Goal: Complete application form: Complete application form

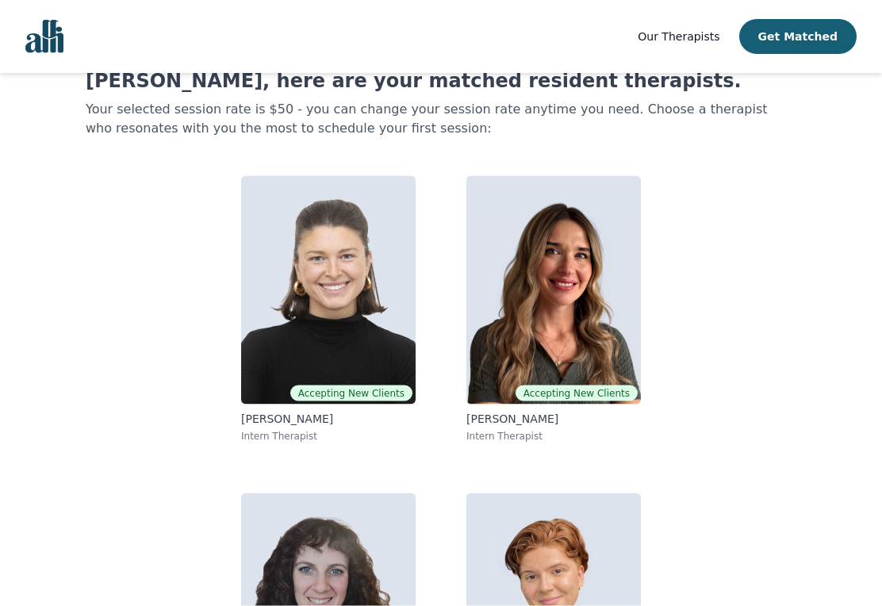
scroll to position [56, 0]
click at [334, 282] on img at bounding box center [328, 289] width 174 height 228
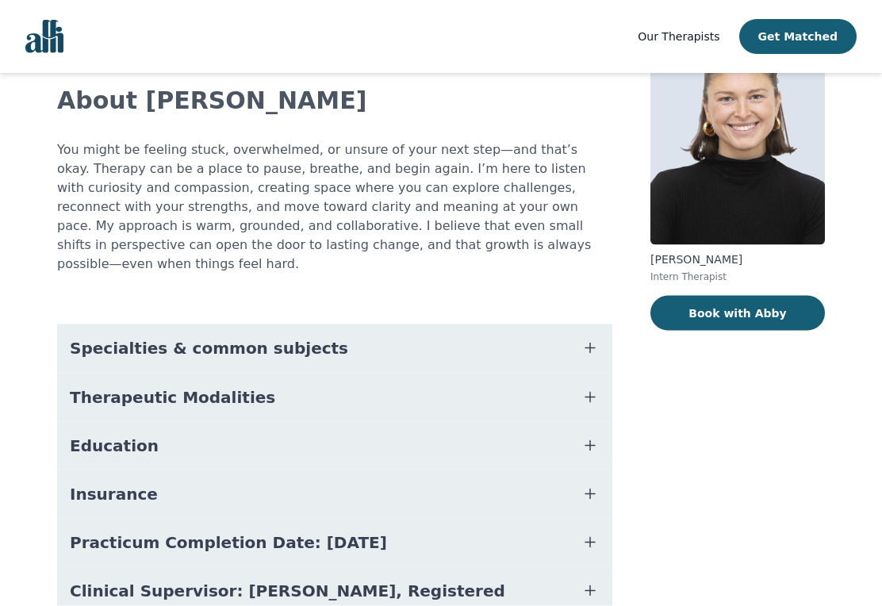
scroll to position [136, 0]
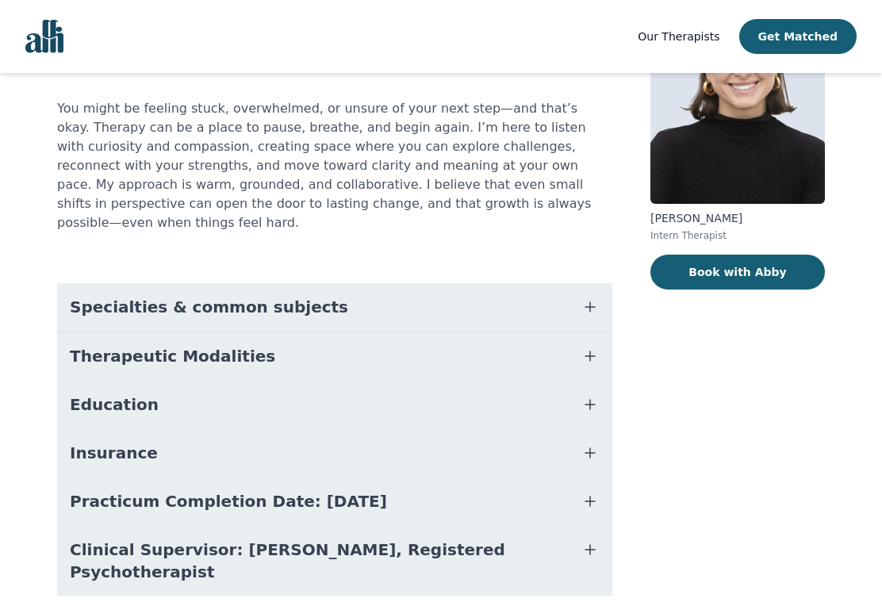
click at [553, 296] on button "Specialties & common subjects" at bounding box center [334, 307] width 555 height 48
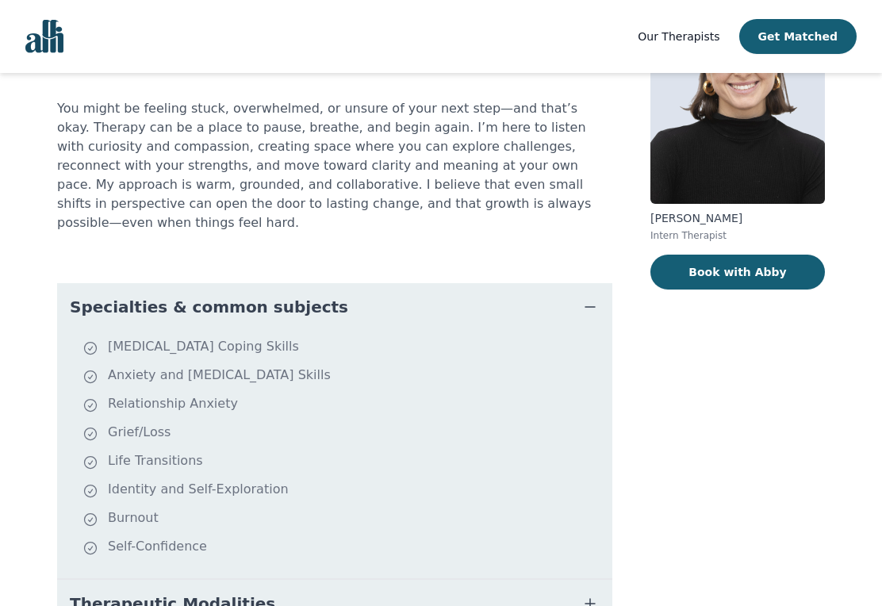
click at [498, 296] on button "Specialties & common subjects" at bounding box center [334, 307] width 555 height 48
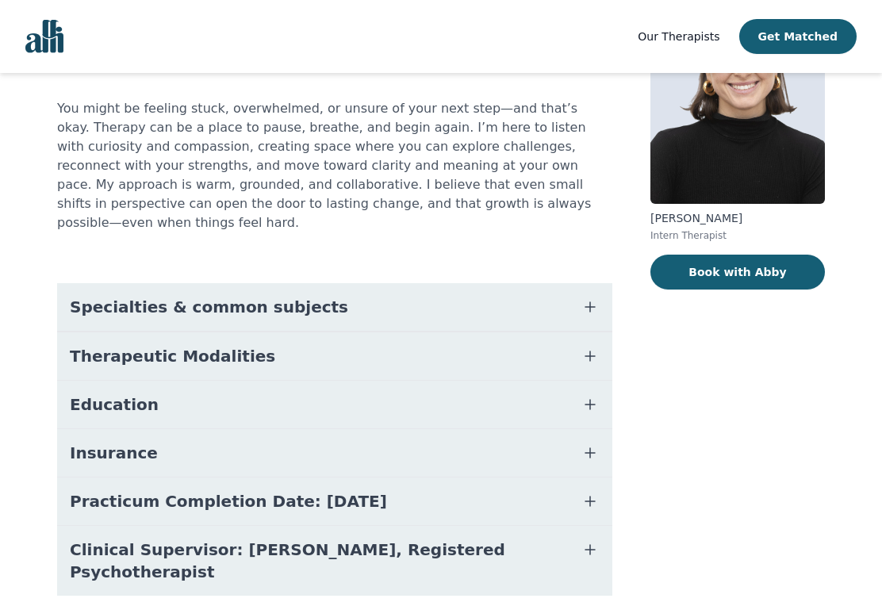
click at [750, 285] on button "Book with Abby" at bounding box center [737, 272] width 174 height 35
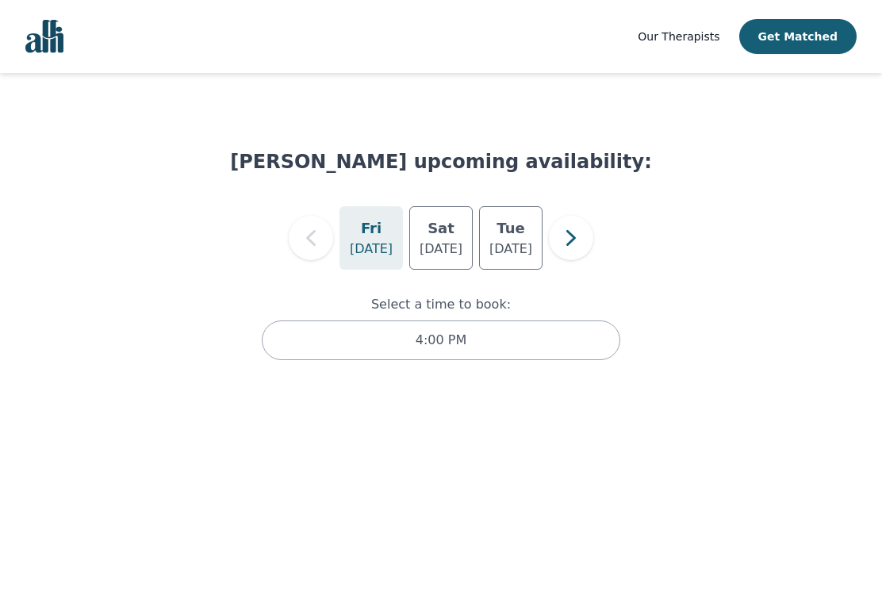
click at [308, 227] on icon "button" at bounding box center [311, 238] width 32 height 32
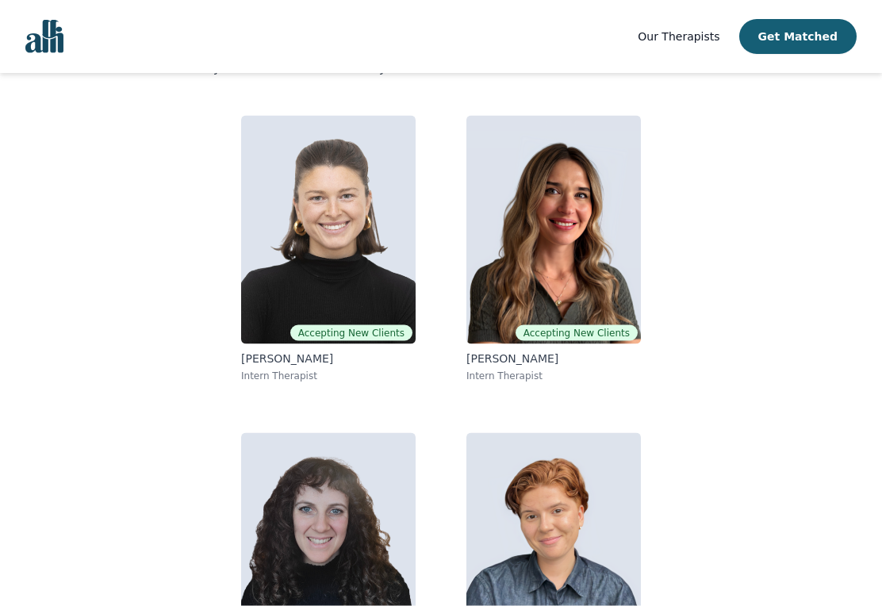
scroll to position [117, 0]
click at [578, 300] on img at bounding box center [553, 229] width 174 height 228
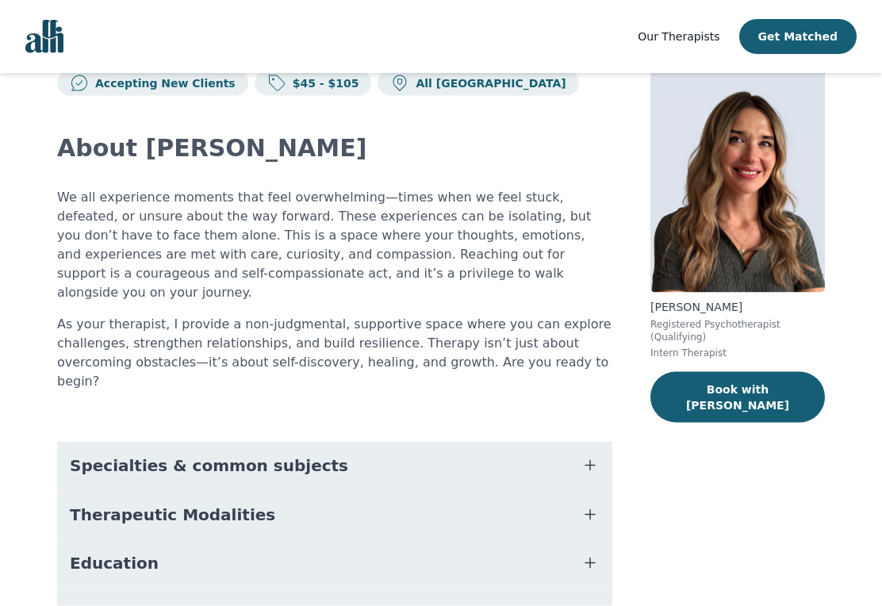
click at [434, 442] on button "Specialties & common subjects" at bounding box center [334, 466] width 555 height 48
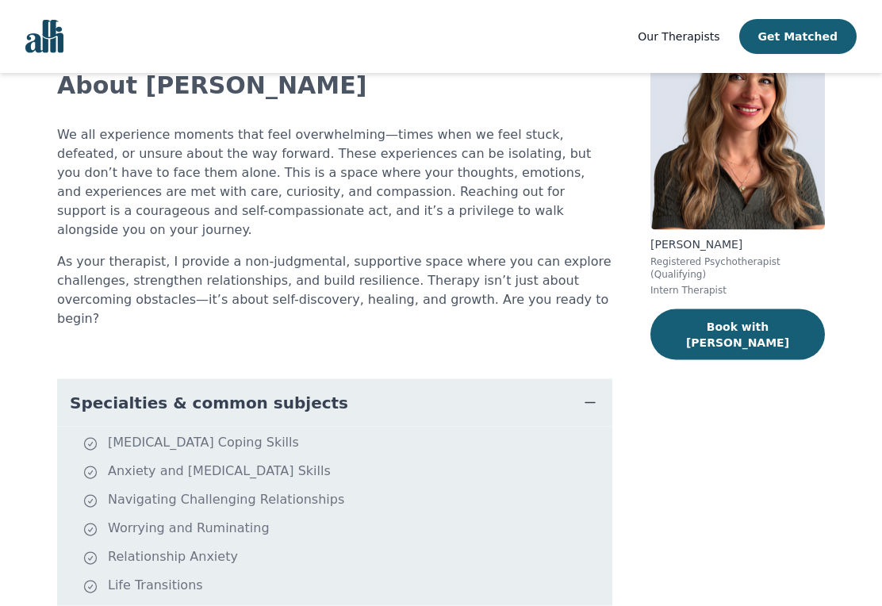
scroll to position [107, 0]
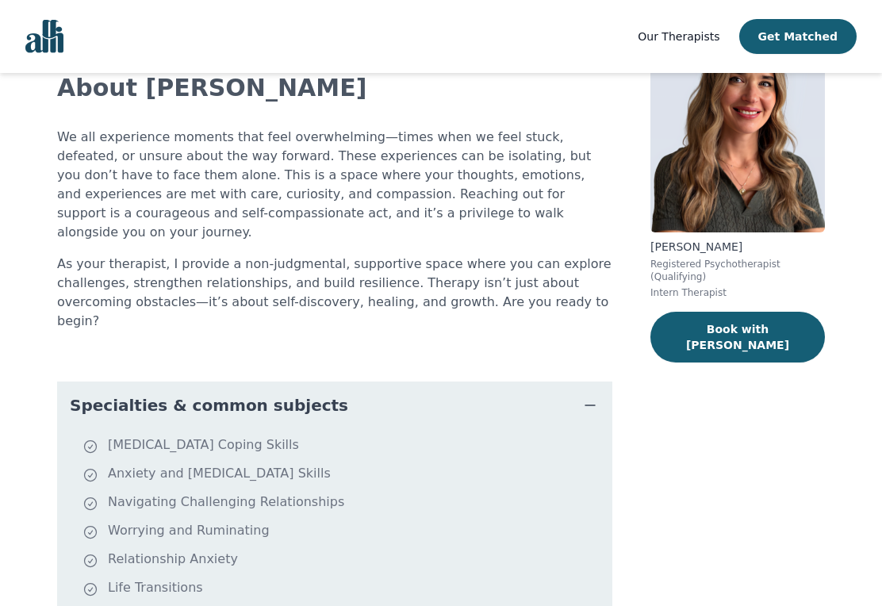
click at [752, 339] on button "Book with [PERSON_NAME]" at bounding box center [737, 337] width 174 height 51
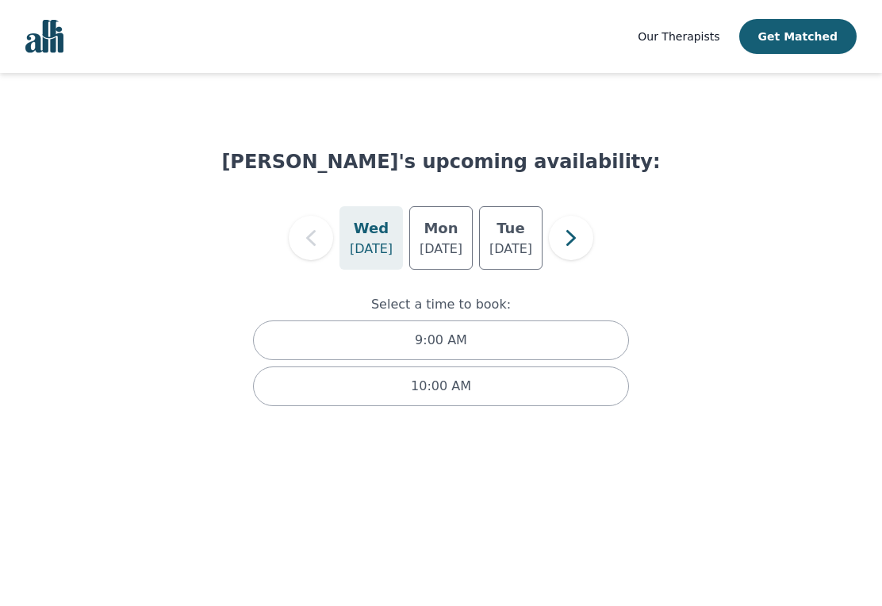
click at [446, 247] on p "[DATE]" at bounding box center [440, 248] width 43 height 19
click at [518, 235] on h5 "Tue" at bounding box center [510, 228] width 28 height 22
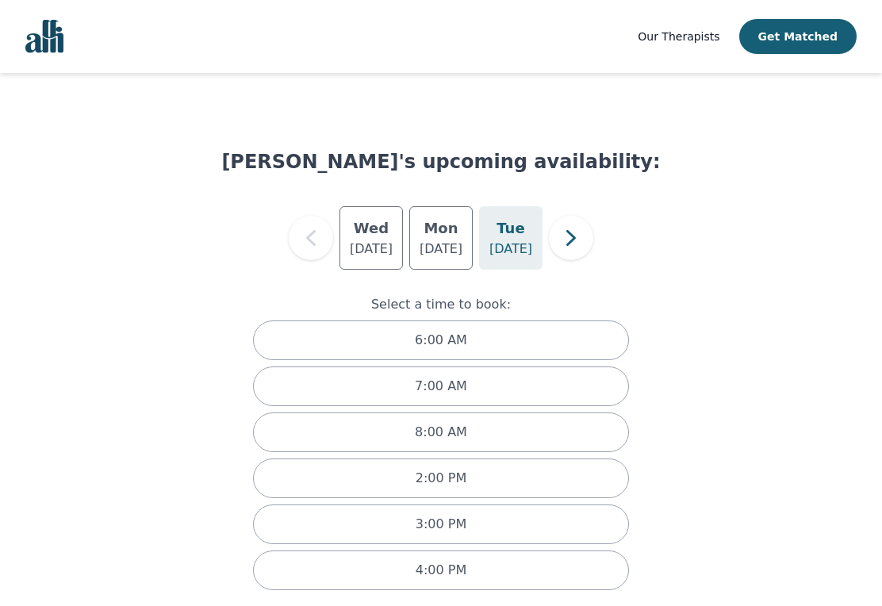
scroll to position [16, 0]
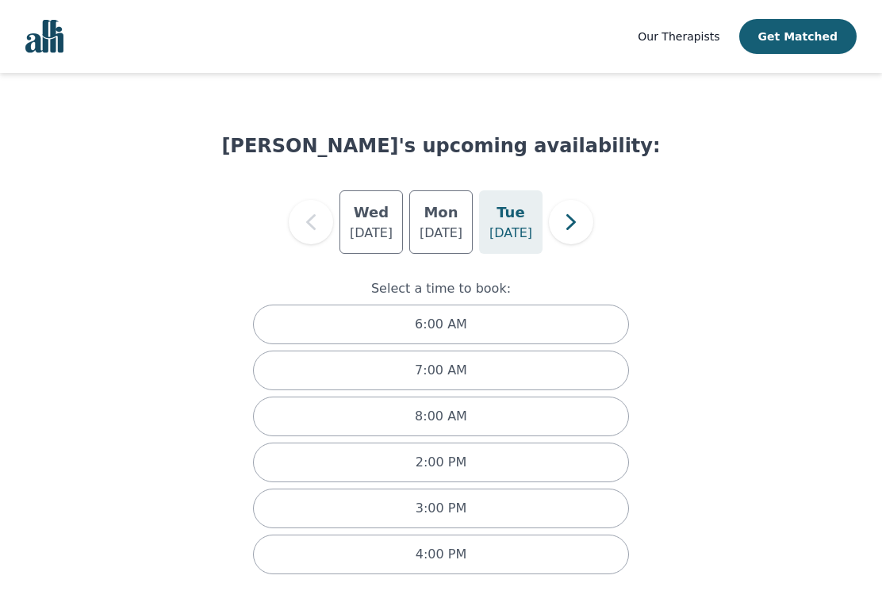
click at [675, 270] on div "[PERSON_NAME]'s upcoming availability: [DATE] [DATE] [DATE] Select a time to bo…" at bounding box center [441, 343] width 844 height 523
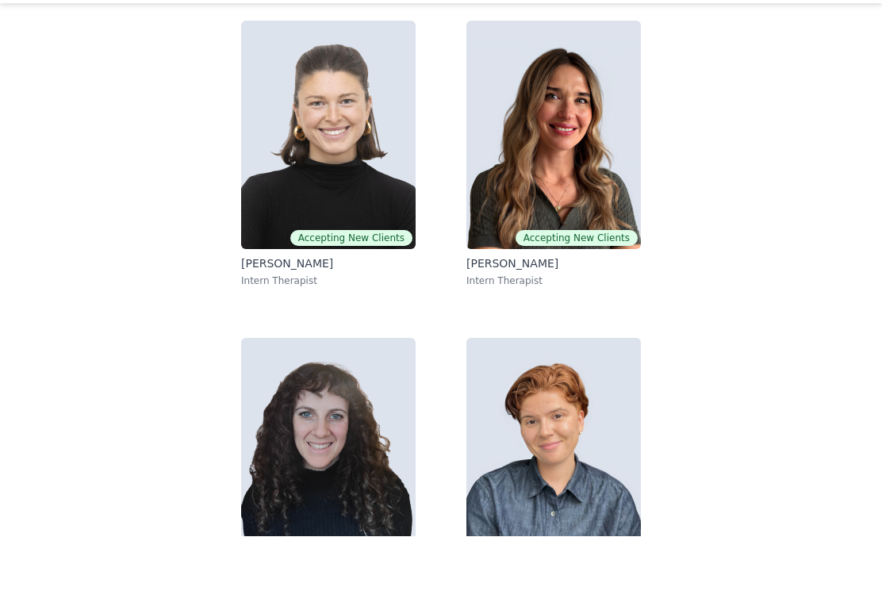
scroll to position [197, 0]
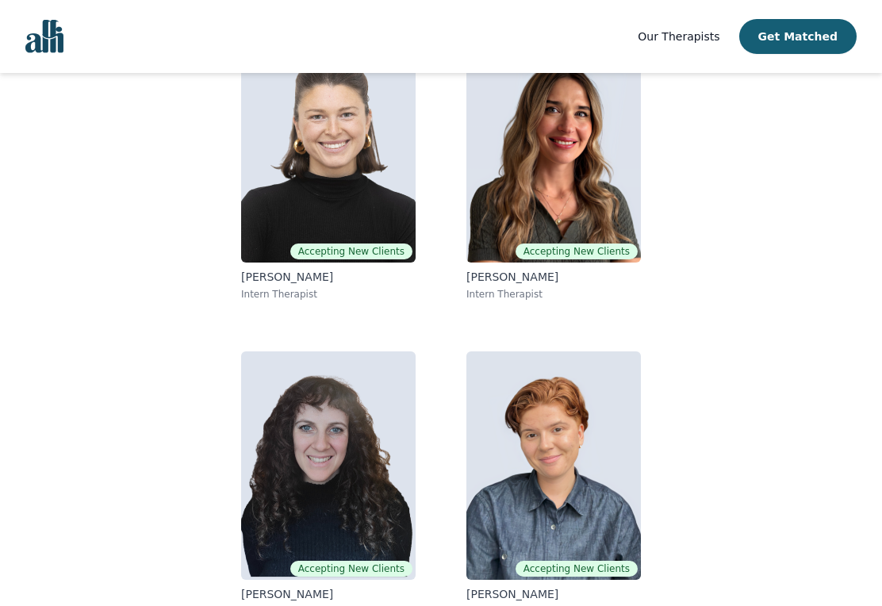
click at [347, 475] on img at bounding box center [328, 465] width 174 height 228
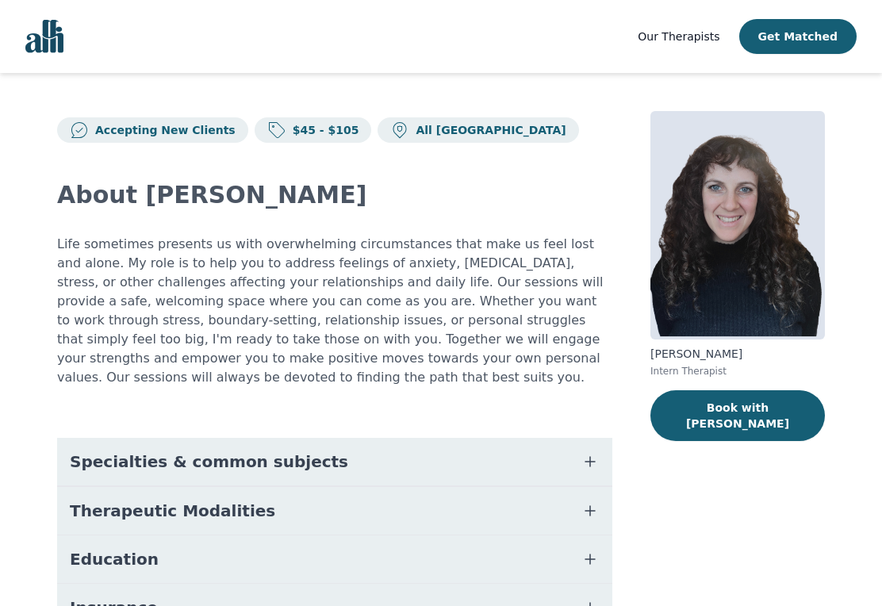
click at [398, 455] on button "Specialties & common subjects" at bounding box center [334, 462] width 555 height 48
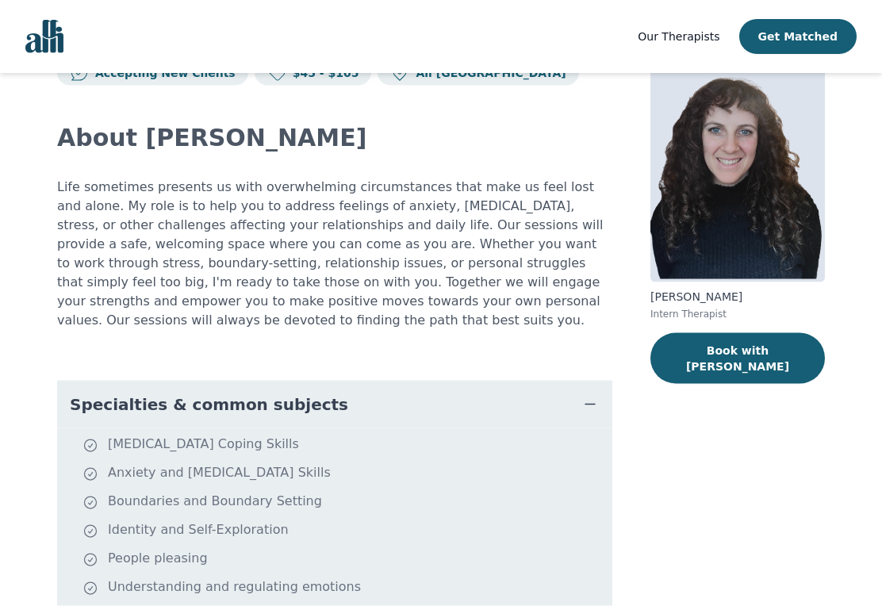
scroll to position [54, 0]
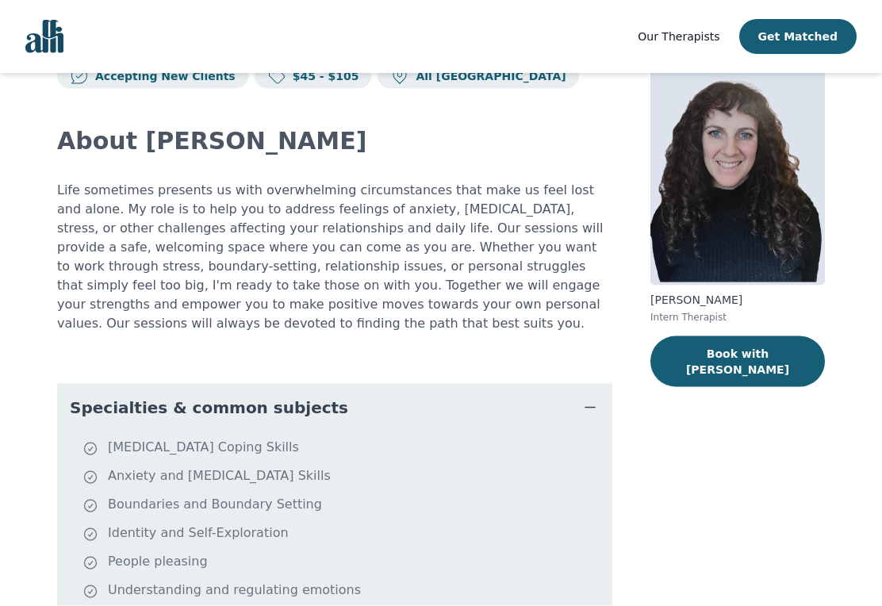
click at [705, 352] on button "Book with [PERSON_NAME]" at bounding box center [737, 361] width 174 height 51
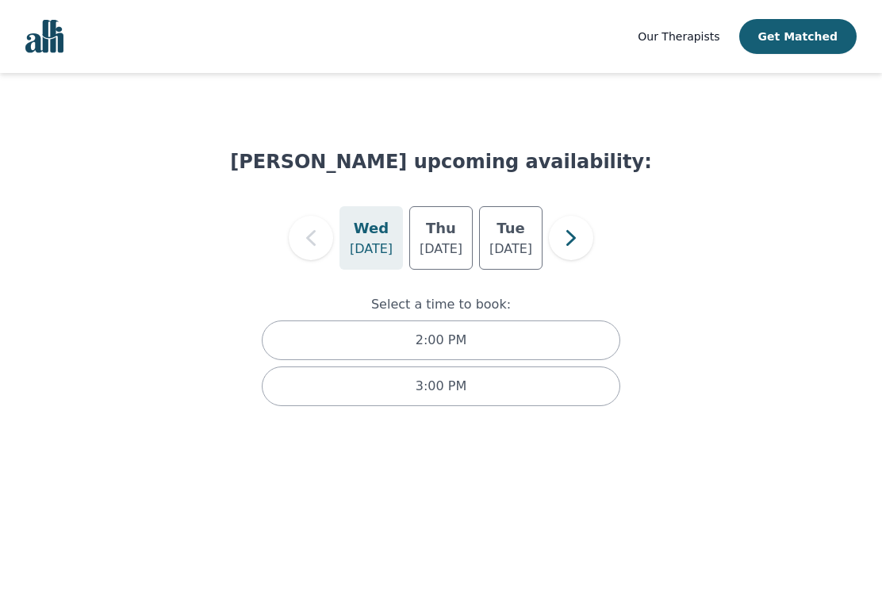
click at [402, 234] on div "[DATE]" at bounding box center [370, 237] width 63 height 63
click at [447, 239] on h5 "Thu" at bounding box center [441, 228] width 30 height 22
click at [384, 224] on h5 "Wed" at bounding box center [371, 228] width 35 height 22
click at [427, 242] on p "[DATE]" at bounding box center [440, 248] width 43 height 19
click at [462, 387] on p "4:00 PM" at bounding box center [440, 386] width 51 height 19
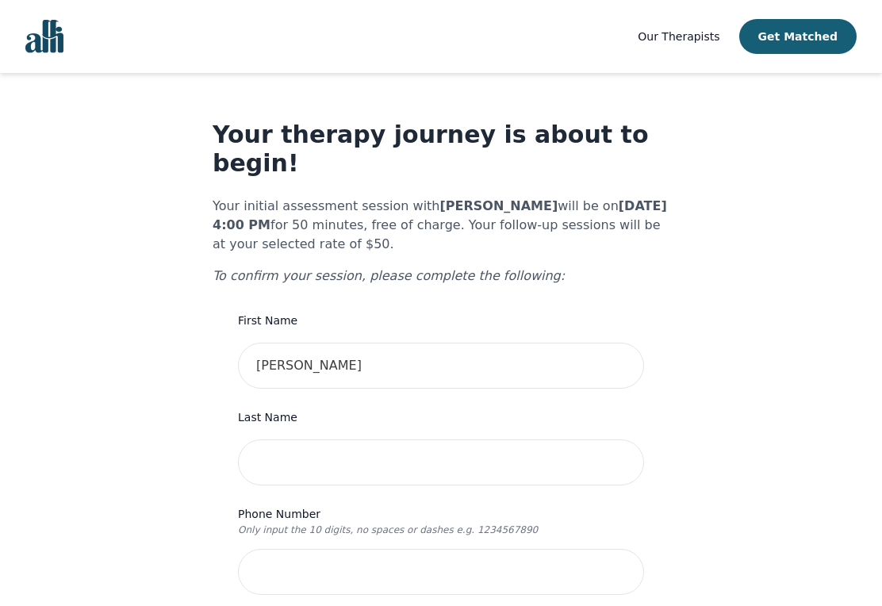
scroll to position [29, 0]
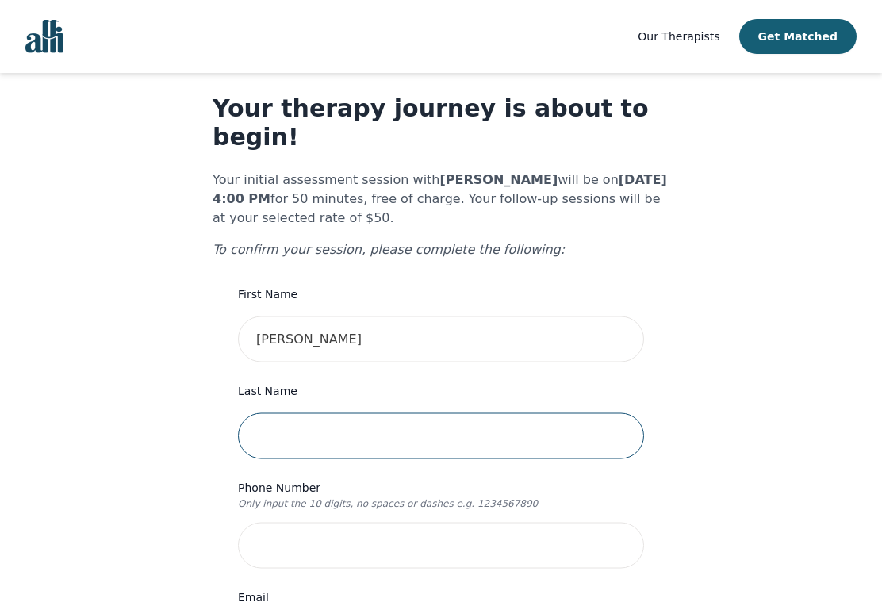
click at [587, 413] on input "text" at bounding box center [441, 436] width 406 height 46
type input "[PERSON_NAME]"
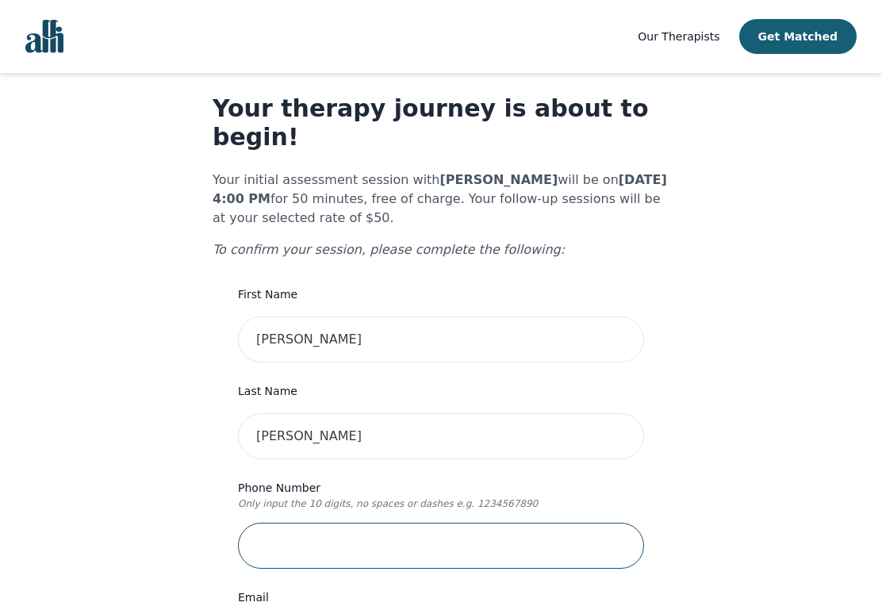
scroll to position [69, 0]
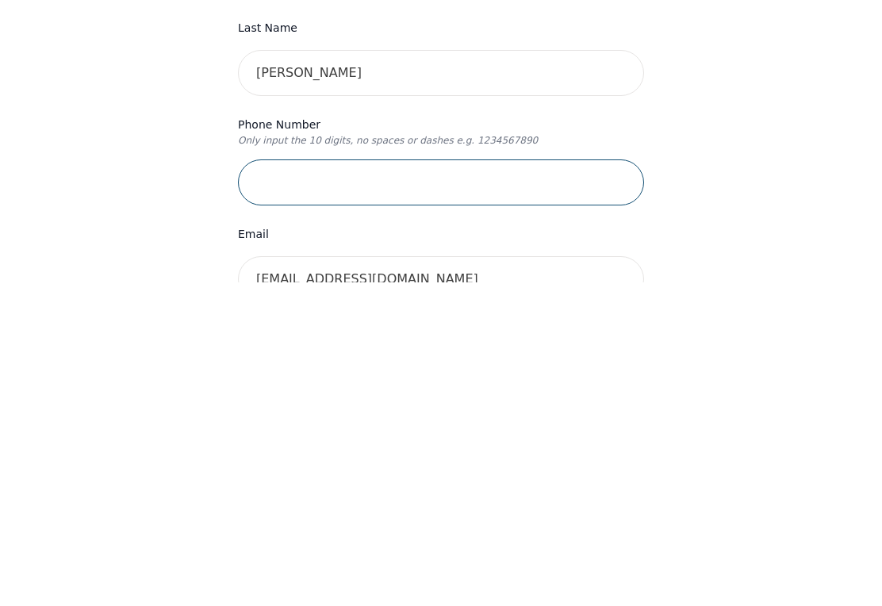
type input "4037152198"
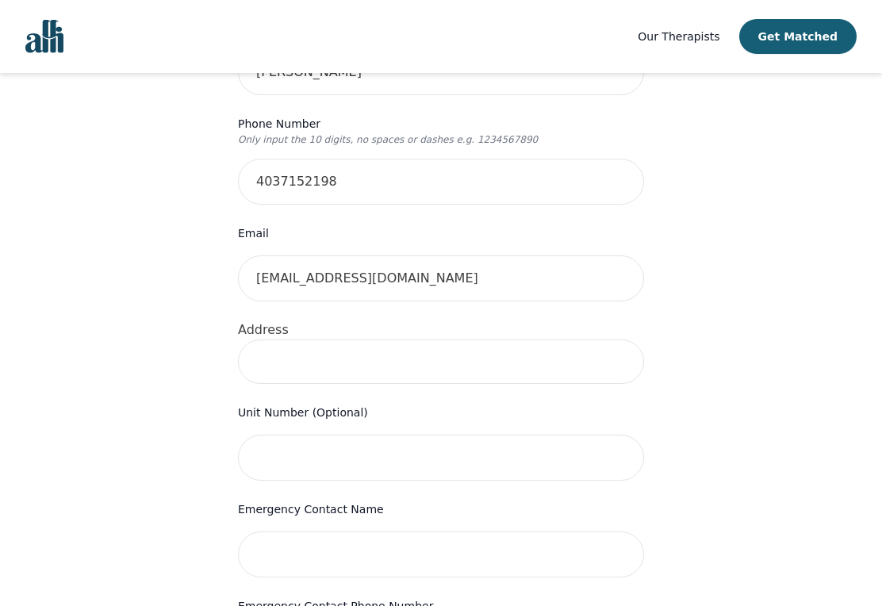
click at [269, 353] on input at bounding box center [441, 361] width 406 height 44
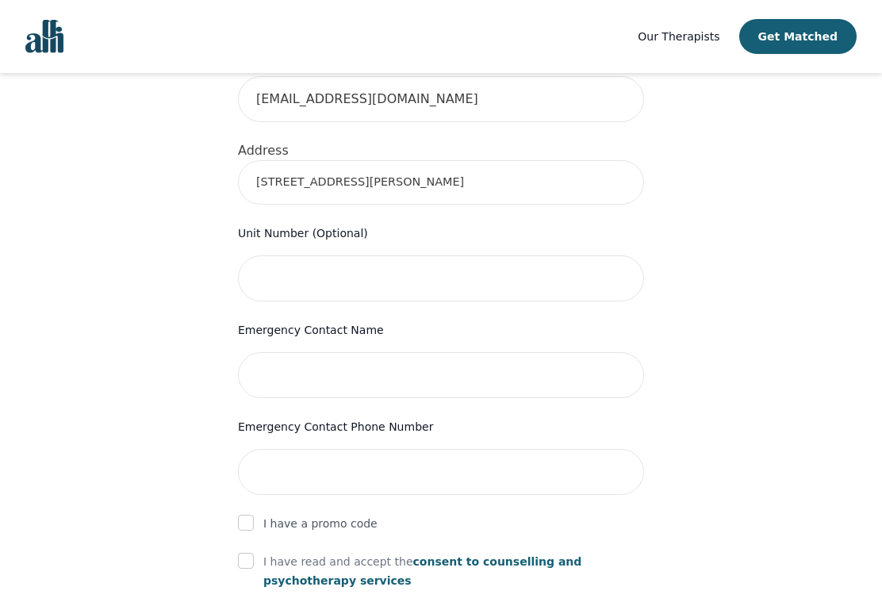
type input "[STREET_ADDRESS][PERSON_NAME]"
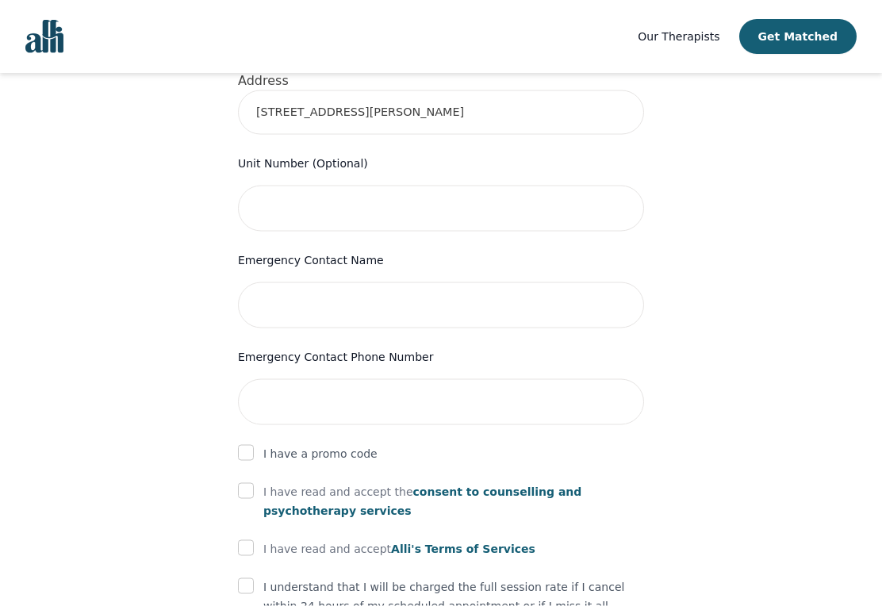
scroll to position [643, 0]
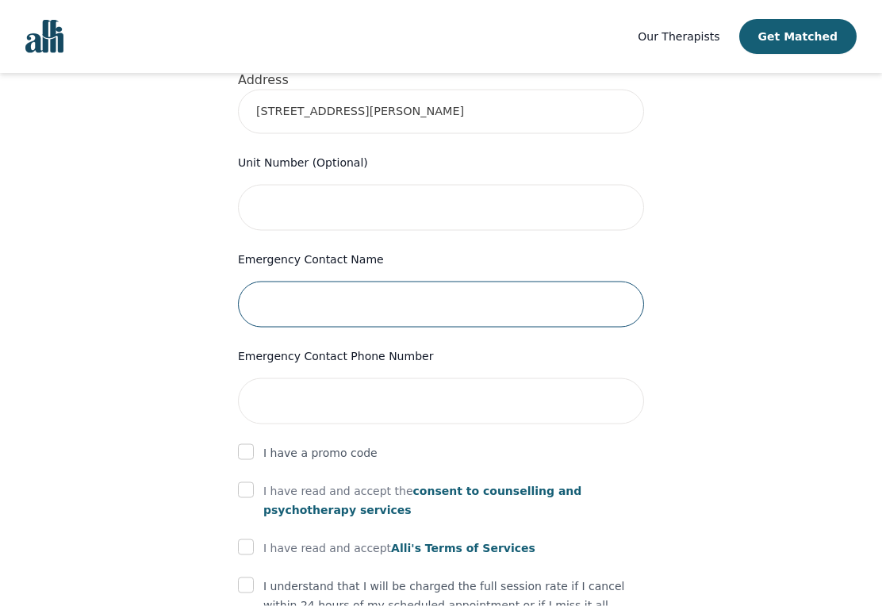
click at [258, 287] on input "text" at bounding box center [441, 304] width 406 height 46
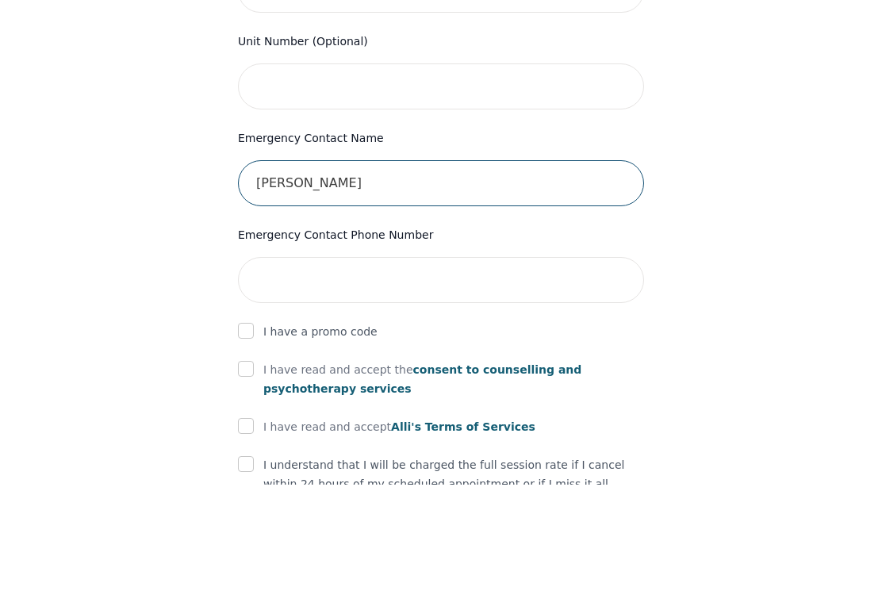
type input "[PERSON_NAME]"
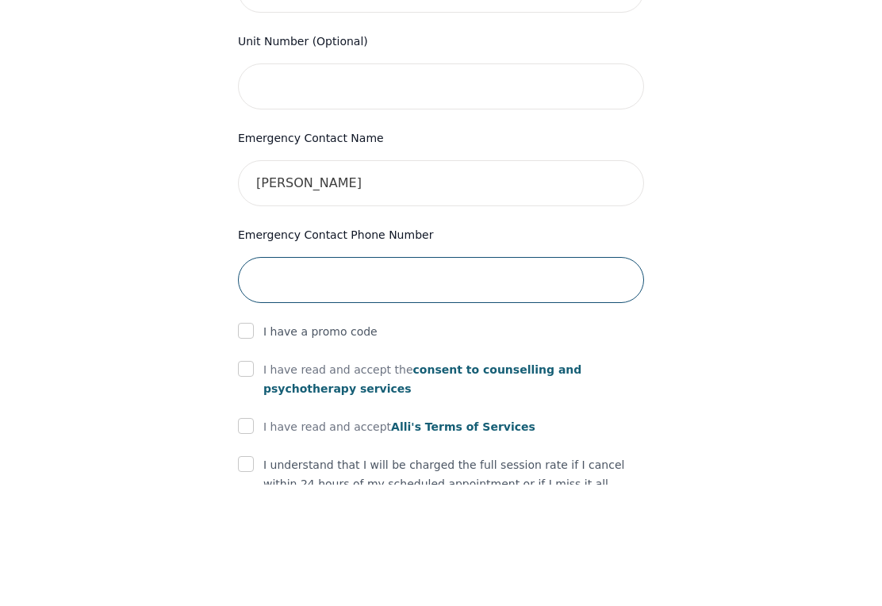
click at [267, 378] on input "tel" at bounding box center [441, 401] width 406 height 46
type input "2509380147"
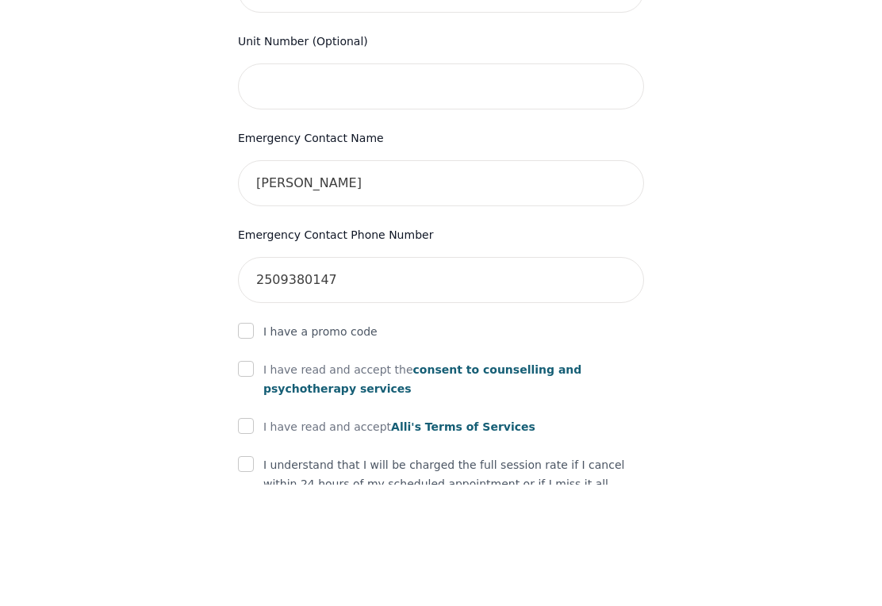
click at [789, 269] on div "Your therapy journey is about to begin! Your initial assessment session with [P…" at bounding box center [441, 141] width 844 height 1422
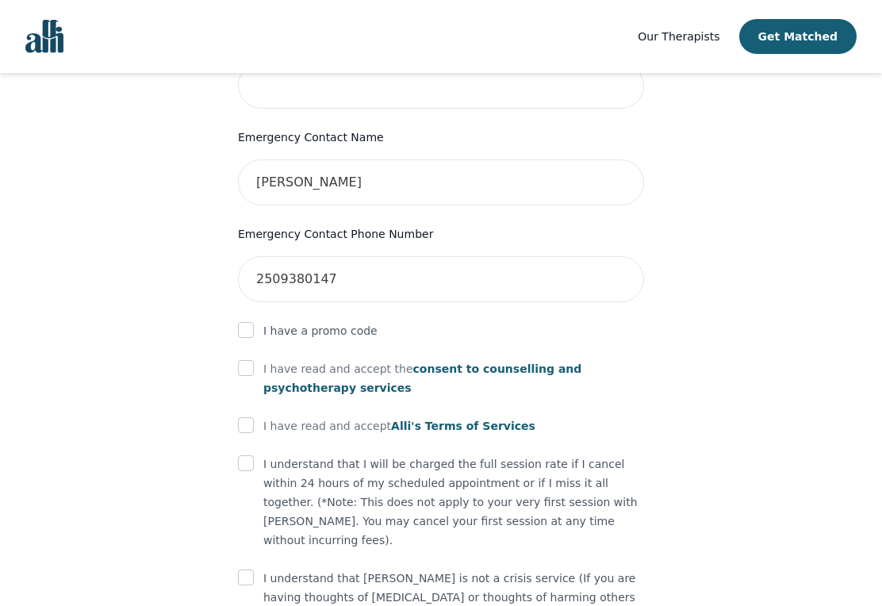
click at [240, 360] on input "checkbox" at bounding box center [246, 368] width 16 height 16
checkbox input "true"
click at [243, 417] on input "checkbox" at bounding box center [246, 425] width 16 height 16
checkbox input "true"
click at [239, 455] on input "checkbox" at bounding box center [246, 463] width 16 height 16
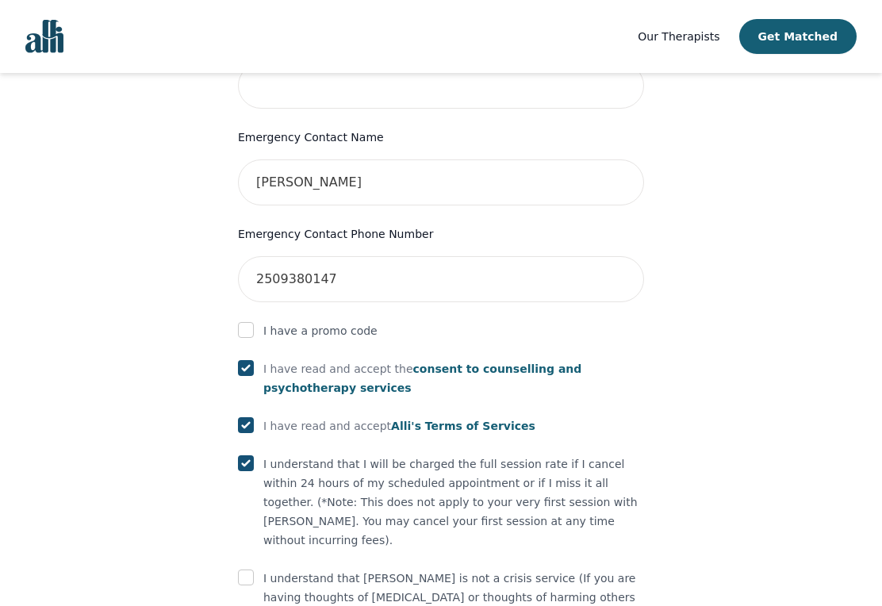
checkbox input "true"
click at [245, 569] on input "checkbox" at bounding box center [246, 577] width 16 height 16
checkbox input "true"
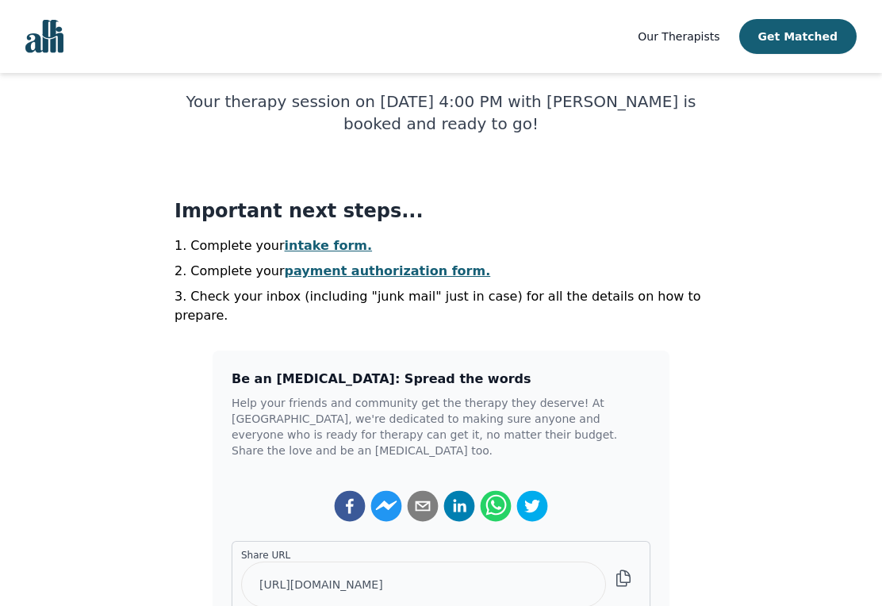
scroll to position [262, 0]
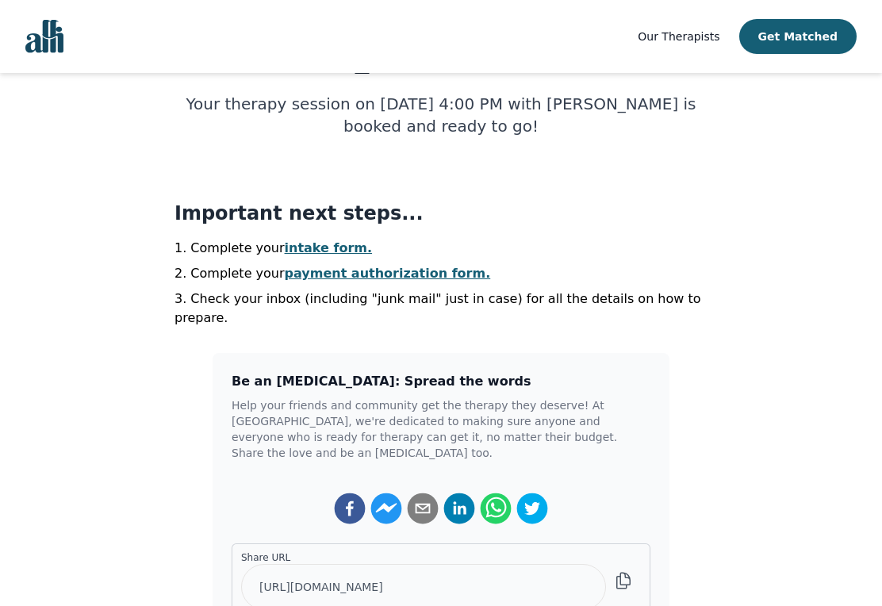
click at [307, 243] on link "intake form." at bounding box center [329, 247] width 88 height 15
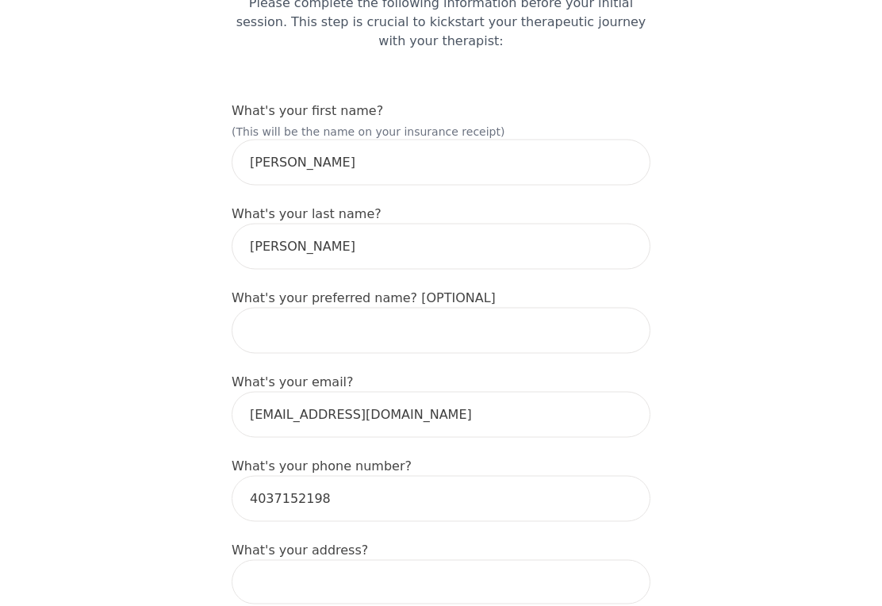
scroll to position [178, 0]
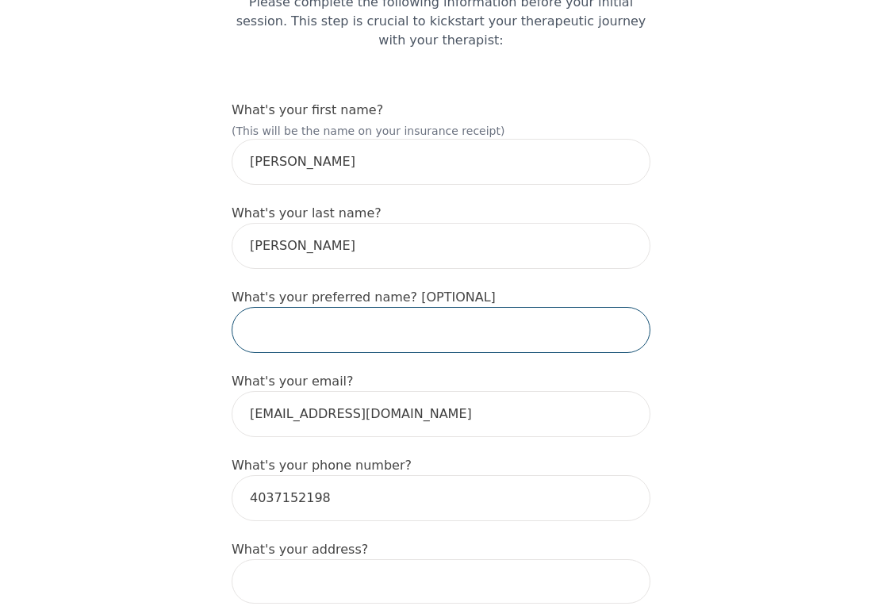
click at [276, 322] on input "text" at bounding box center [441, 330] width 419 height 46
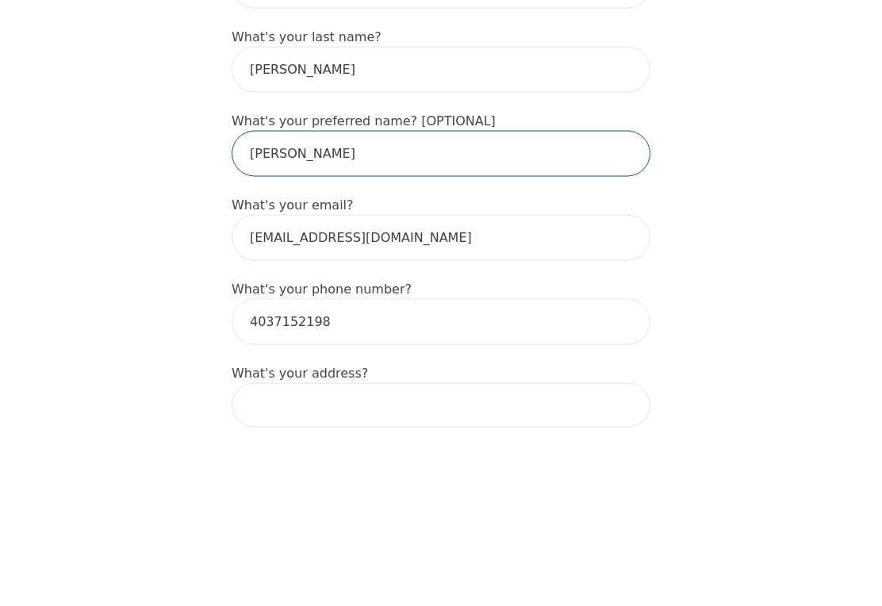
type input "[PERSON_NAME]"
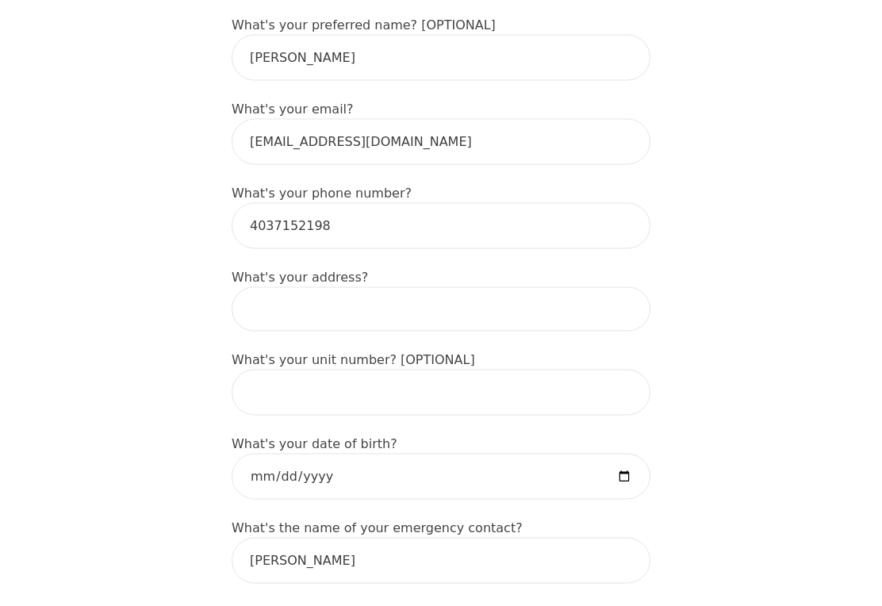
scroll to position [451, 0]
click at [267, 319] on input at bounding box center [441, 308] width 419 height 44
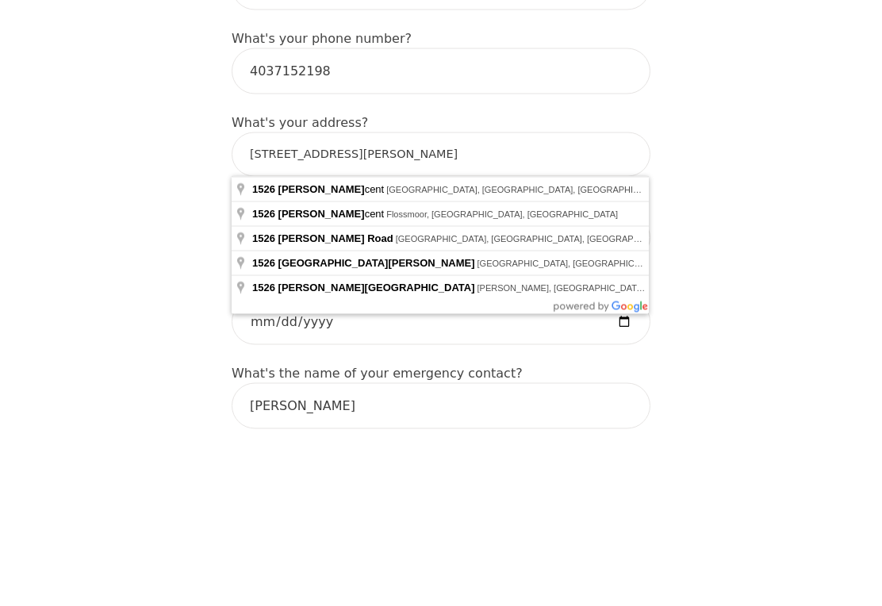
type input "[STREET_ADDRESS][PERSON_NAME]"
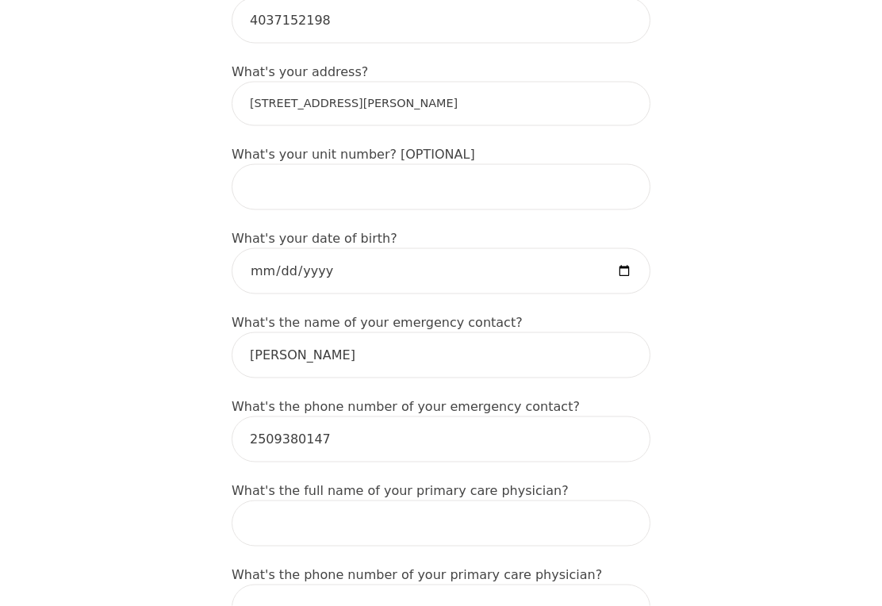
click at [255, 274] on input "date" at bounding box center [441, 271] width 419 height 46
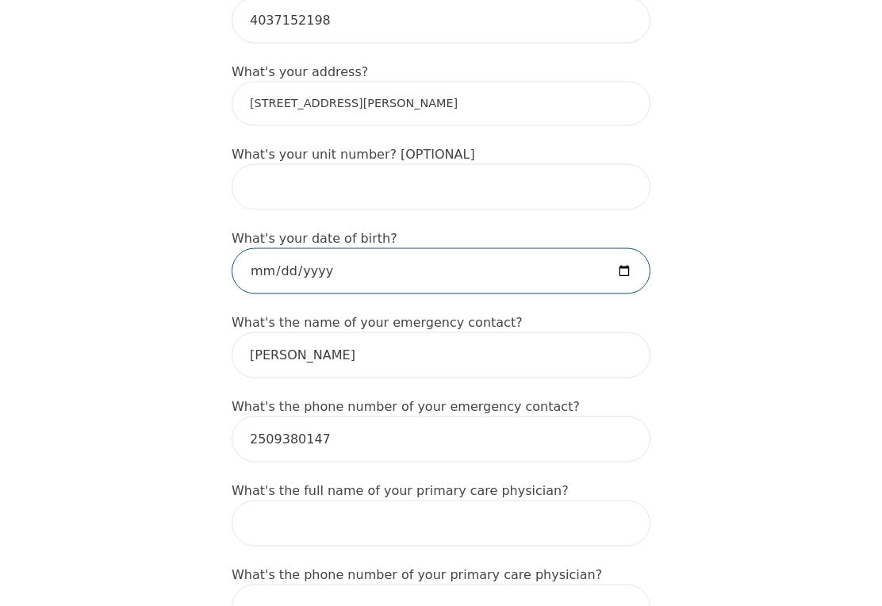
scroll to position [656, 0]
click at [420, 284] on input "[DATE]" at bounding box center [441, 270] width 419 height 46
click at [437, 276] on input "[DATE]" at bounding box center [441, 270] width 419 height 46
click at [427, 263] on input "[DATE]" at bounding box center [441, 270] width 419 height 46
type input "[DATE]"
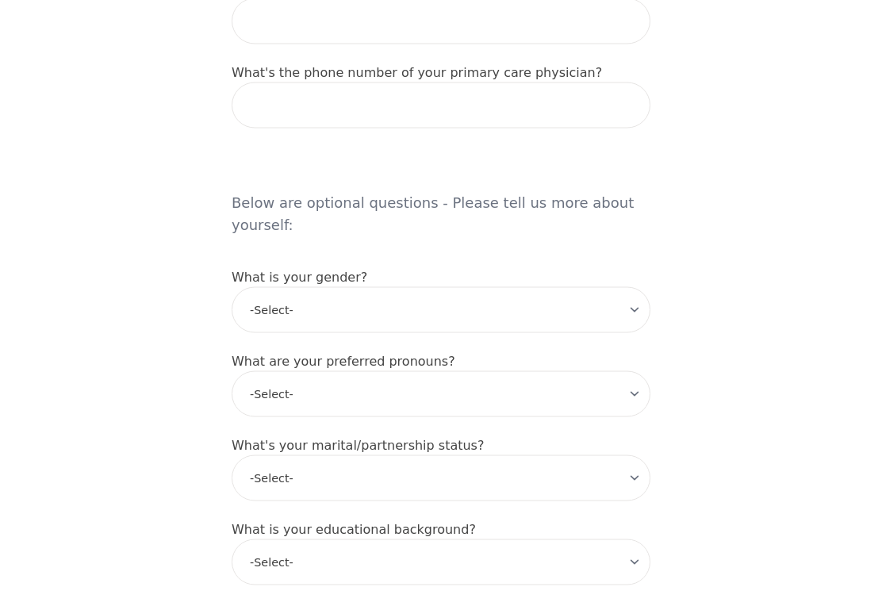
scroll to position [1158, 0]
click at [266, 289] on select "-Select- [DEMOGRAPHIC_DATA] [DEMOGRAPHIC_DATA] [DEMOGRAPHIC_DATA] [DEMOGRAPHIC_…" at bounding box center [441, 309] width 419 height 46
select select "[DEMOGRAPHIC_DATA]"
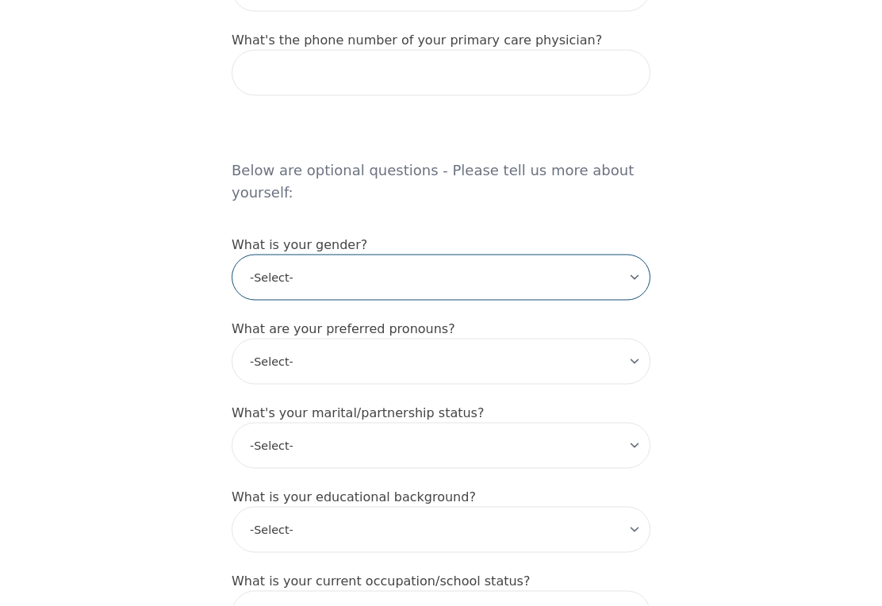
scroll to position [1191, 0]
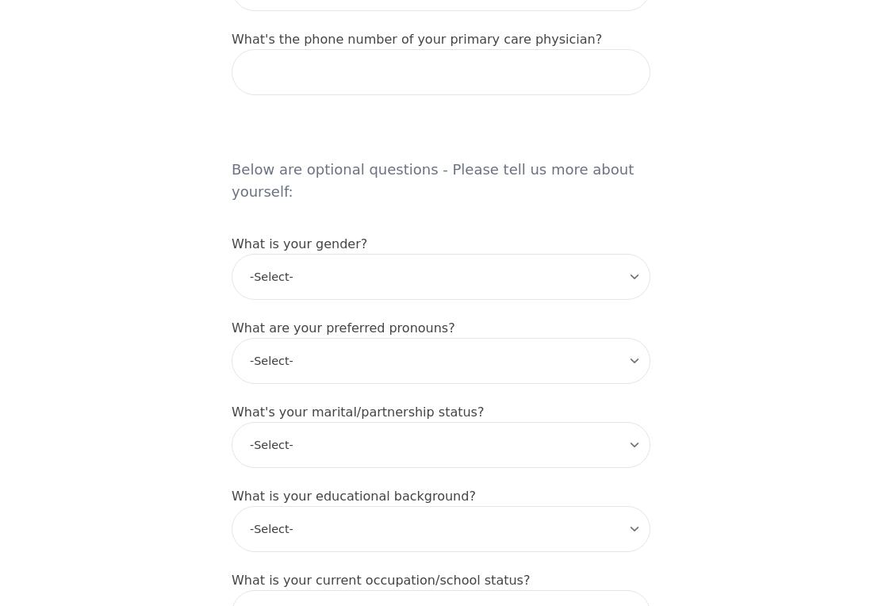
click at [256, 338] on select "-Select- he/him she/her they/them ze/zir xe/xem ey/em ve/ver tey/ter e/e per/pe…" at bounding box center [441, 361] width 419 height 46
select select "she/her"
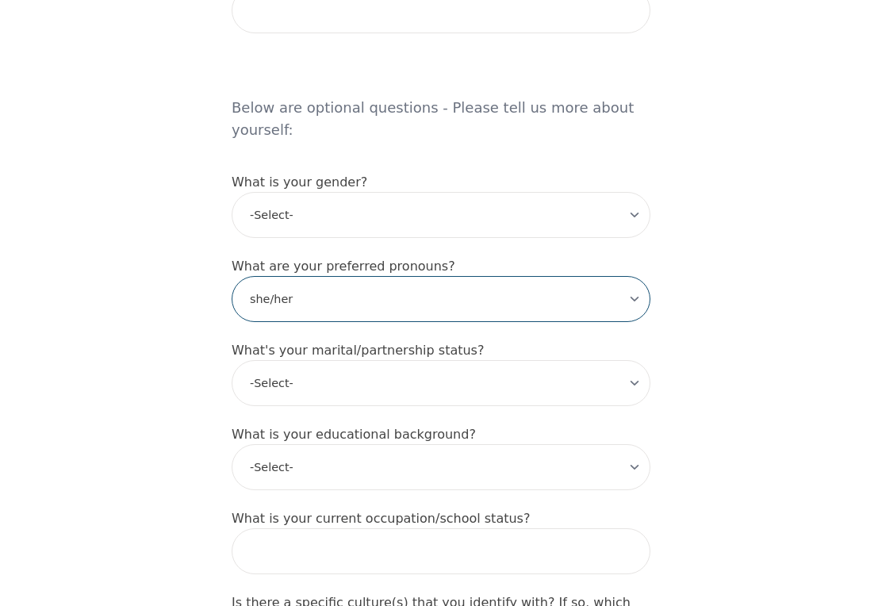
scroll to position [1310, 0]
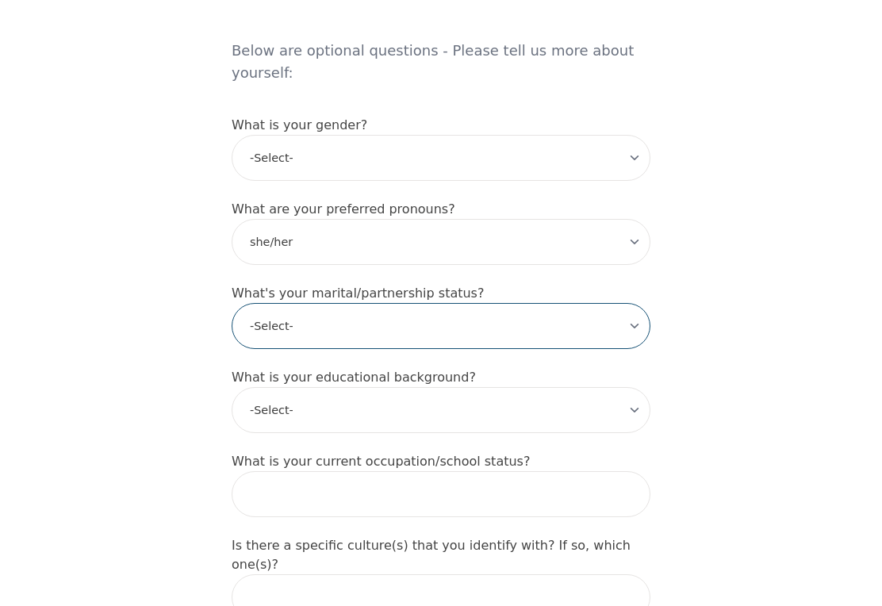
click at [274, 307] on select "-Select- Single Partnered Married Common Law Widowed Separated Divorced" at bounding box center [441, 326] width 419 height 46
select select "Common Law"
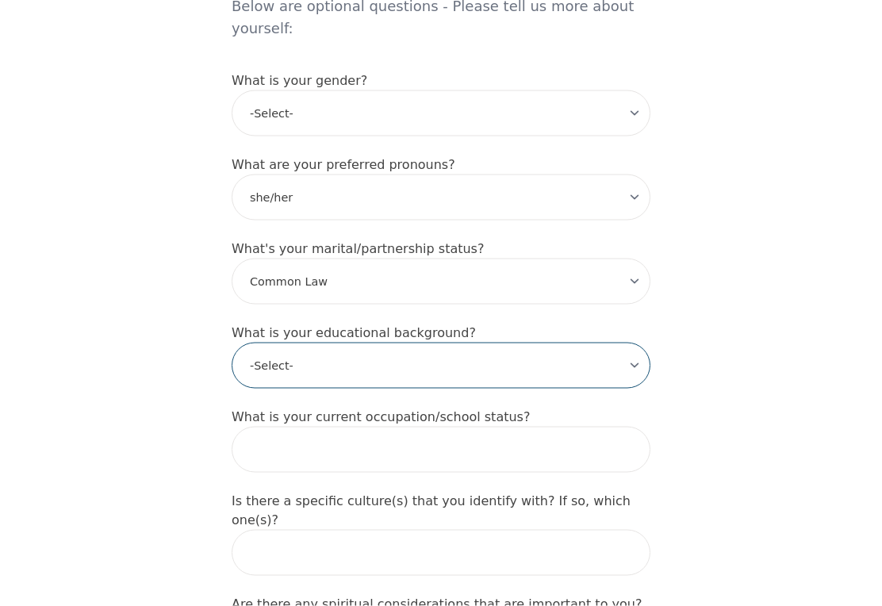
click at [247, 343] on select "-Select- Less than high school High school Associate degree Bachelor degree Mas…" at bounding box center [441, 366] width 419 height 46
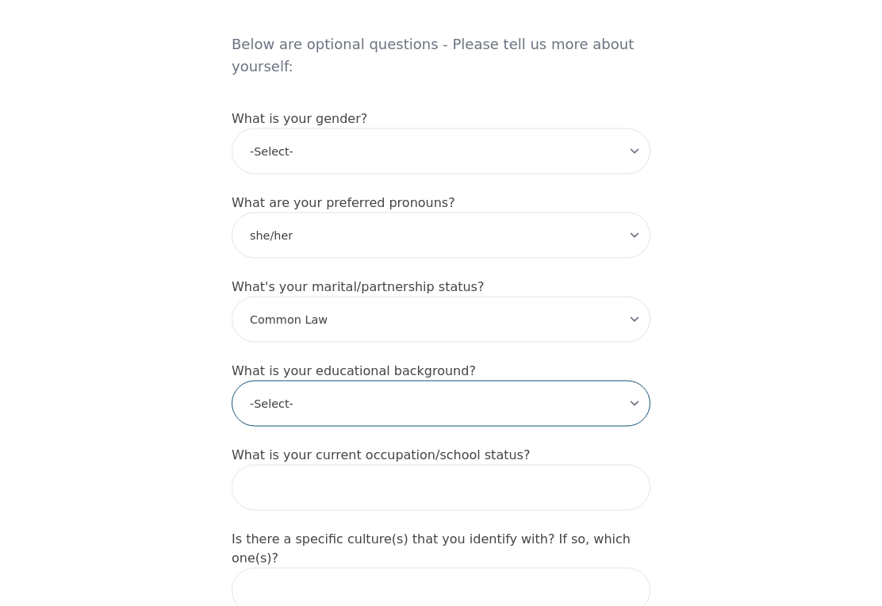
scroll to position [1309, 0]
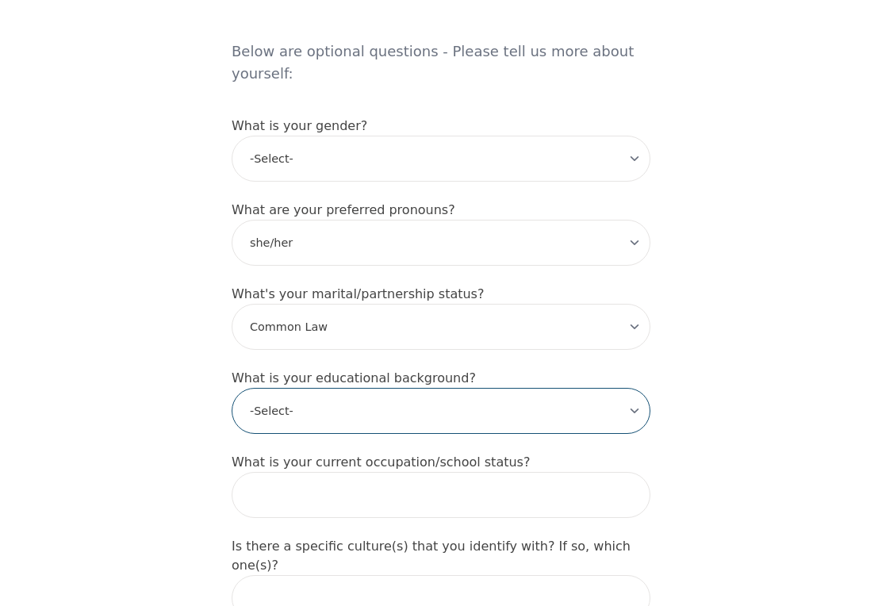
click at [279, 396] on select "-Select- Less than high school High school Associate degree Bachelor degree Mas…" at bounding box center [441, 411] width 419 height 46
select select "Professional degree"
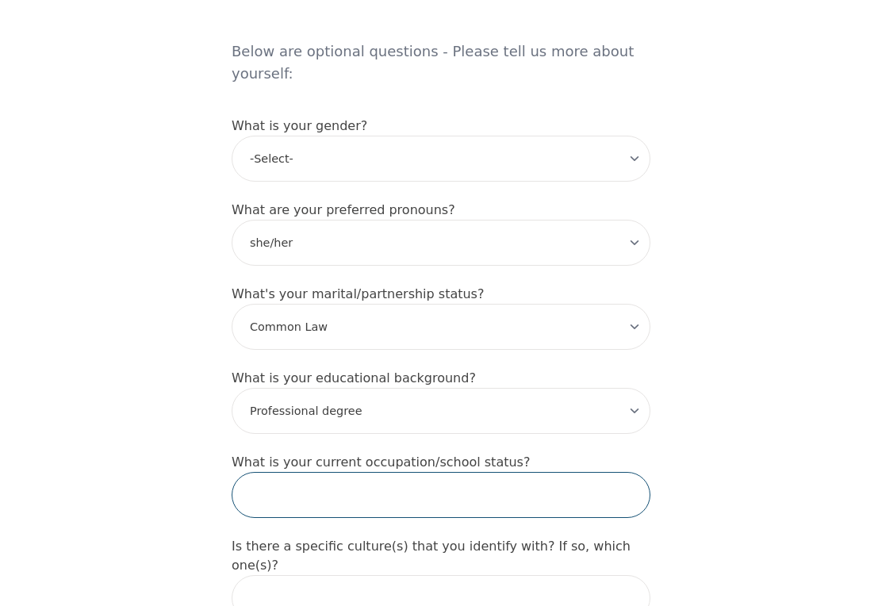
click at [310, 472] on input "text" at bounding box center [441, 495] width 419 height 46
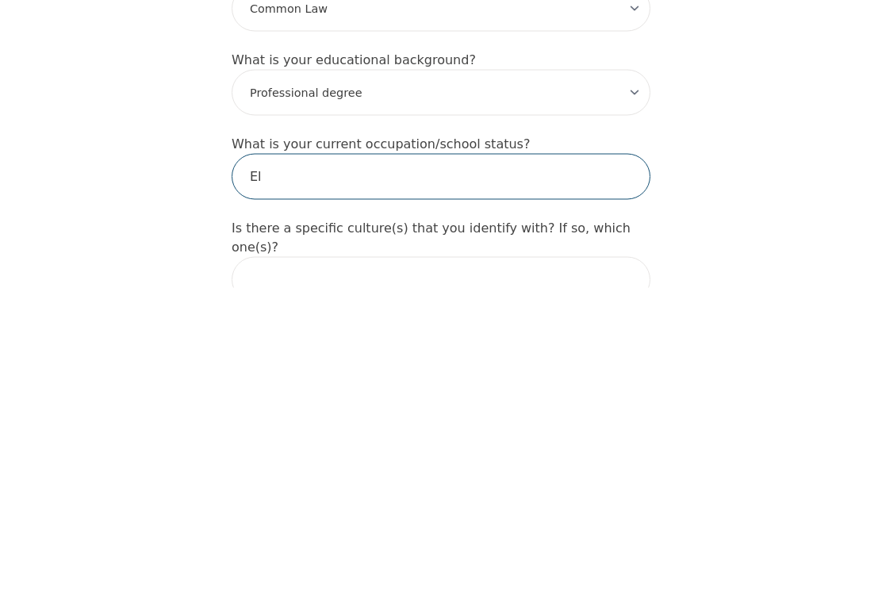
type input "E"
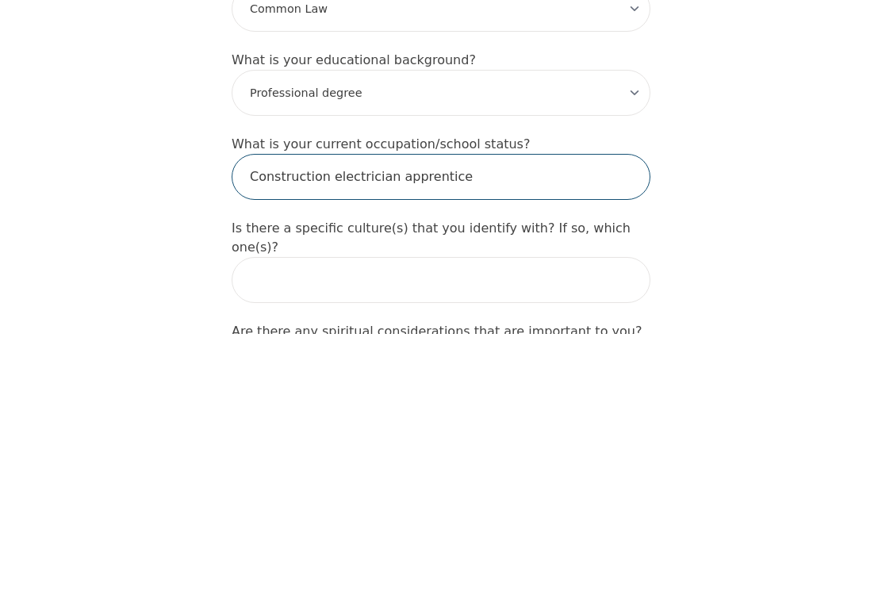
type input "Construction electrician apprentice"
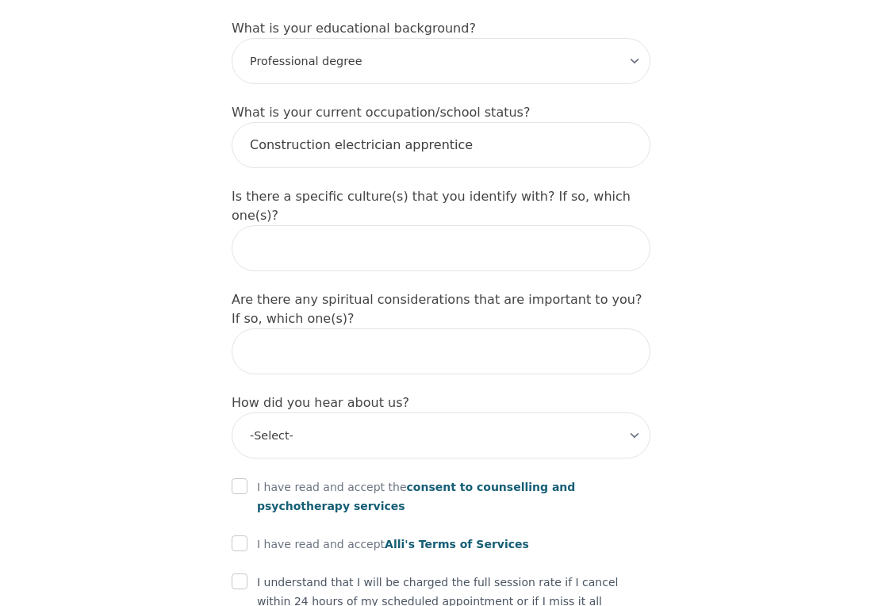
scroll to position [1675, 0]
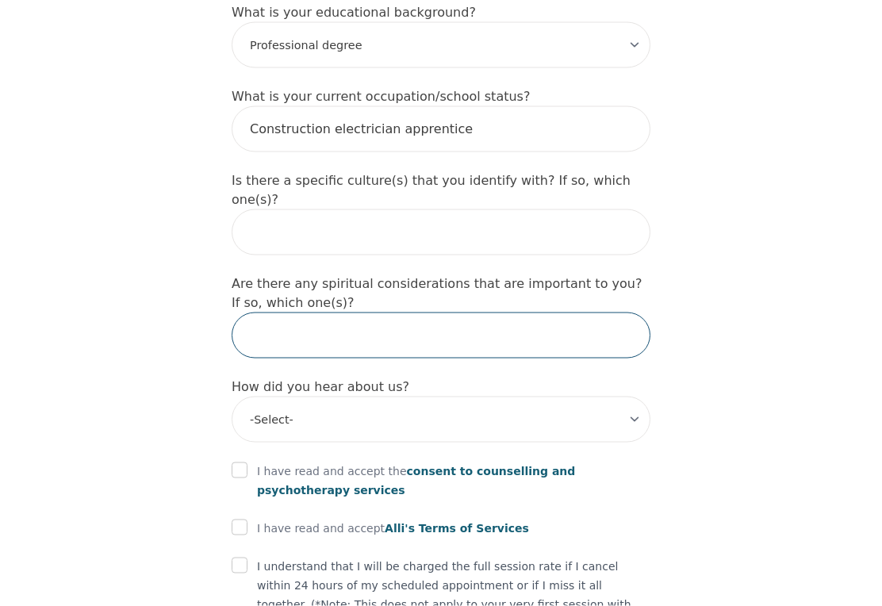
click at [274, 312] on input "text" at bounding box center [441, 335] width 419 height 46
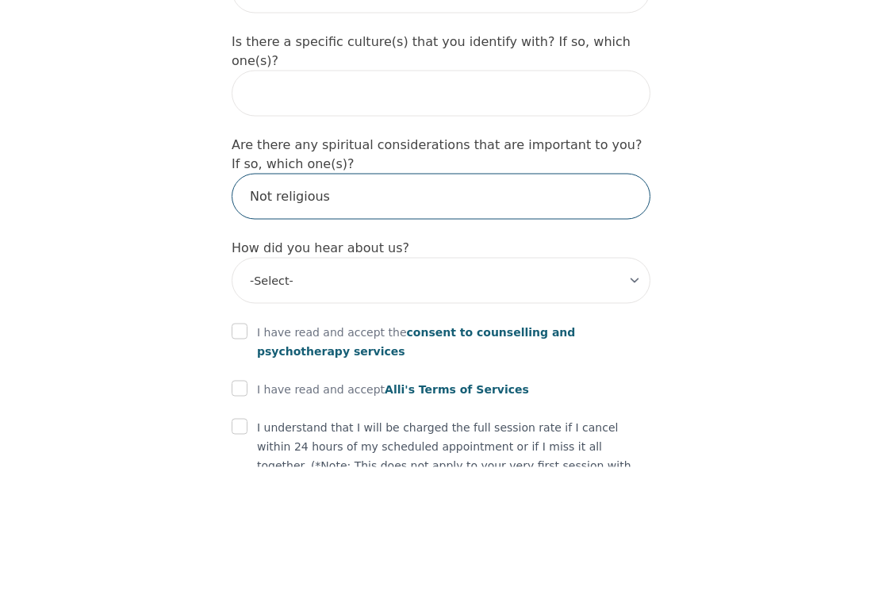
type input "Not religious"
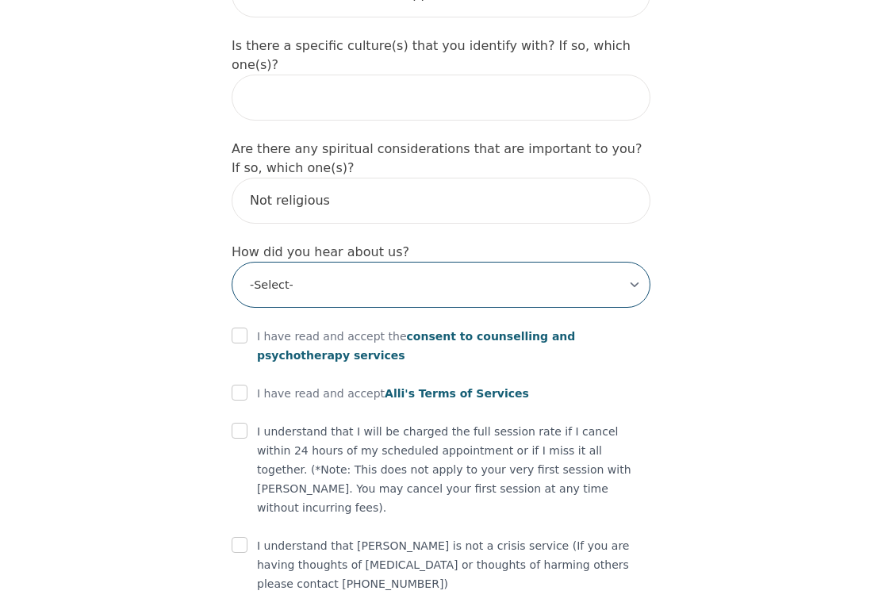
click at [278, 262] on select "-Select- Physician/Specialist Friend Facebook Instagram Google Search Google Ad…" at bounding box center [441, 285] width 419 height 46
select select "Google Search"
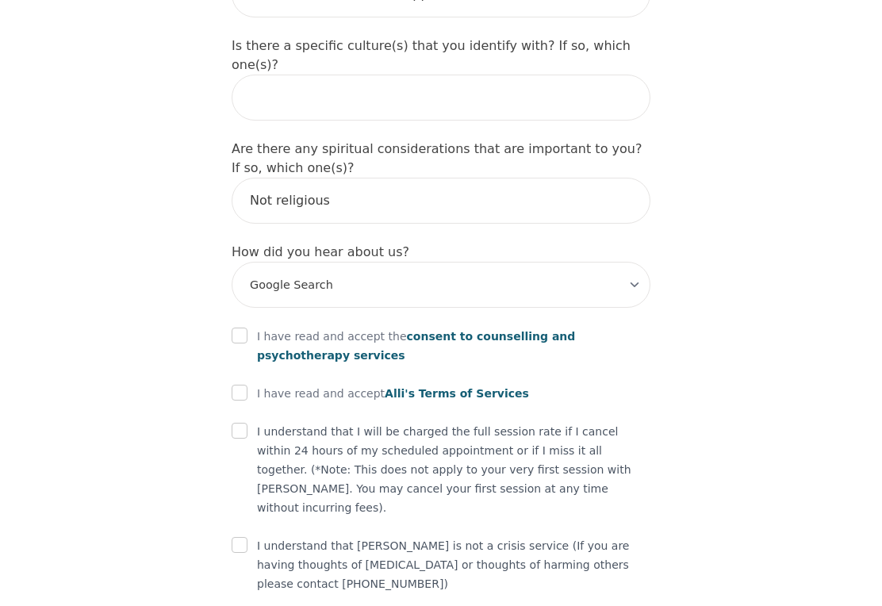
click at [247, 327] on input "checkbox" at bounding box center [240, 335] width 16 height 16
checkbox input "true"
click at [245, 385] on input "checkbox" at bounding box center [240, 393] width 16 height 16
checkbox input "true"
click at [243, 423] on input "checkbox" at bounding box center [240, 431] width 16 height 16
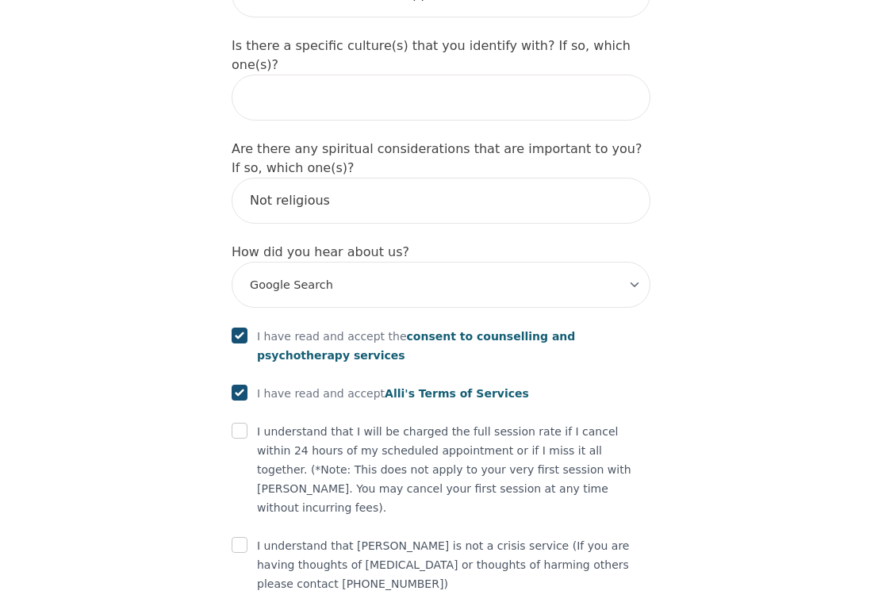
checkbox input "true"
click at [244, 537] on input "checkbox" at bounding box center [240, 545] width 16 height 16
checkbox input "true"
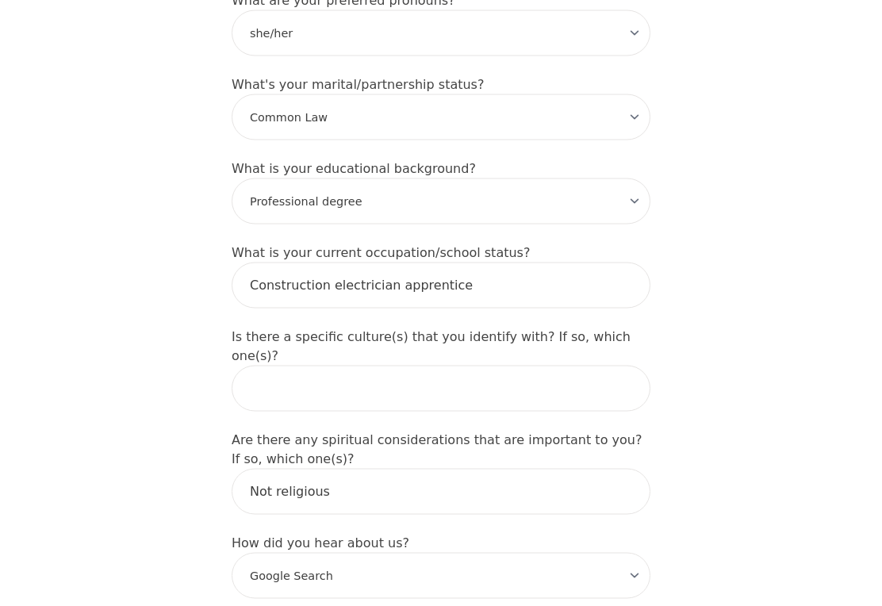
scroll to position [1509, 0]
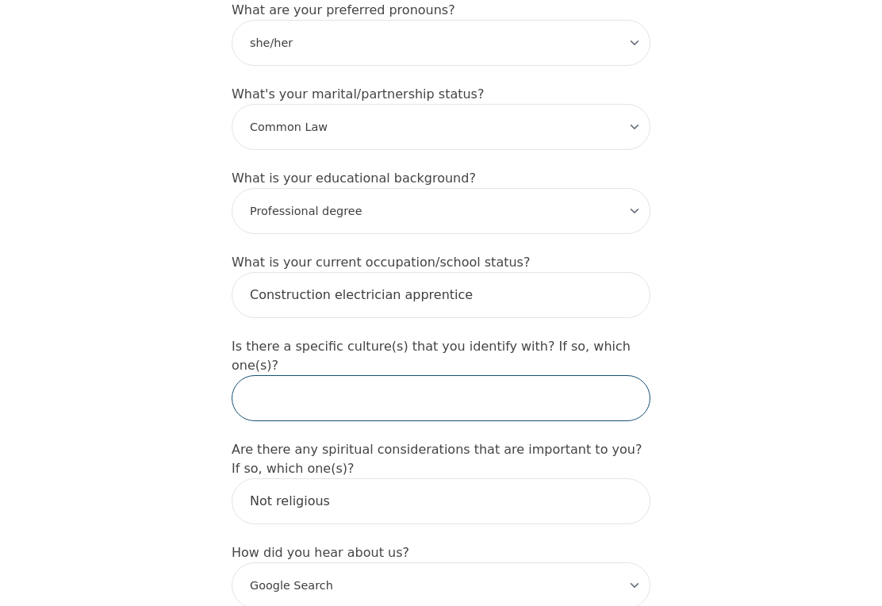
click at [309, 375] on input "text" at bounding box center [441, 398] width 419 height 46
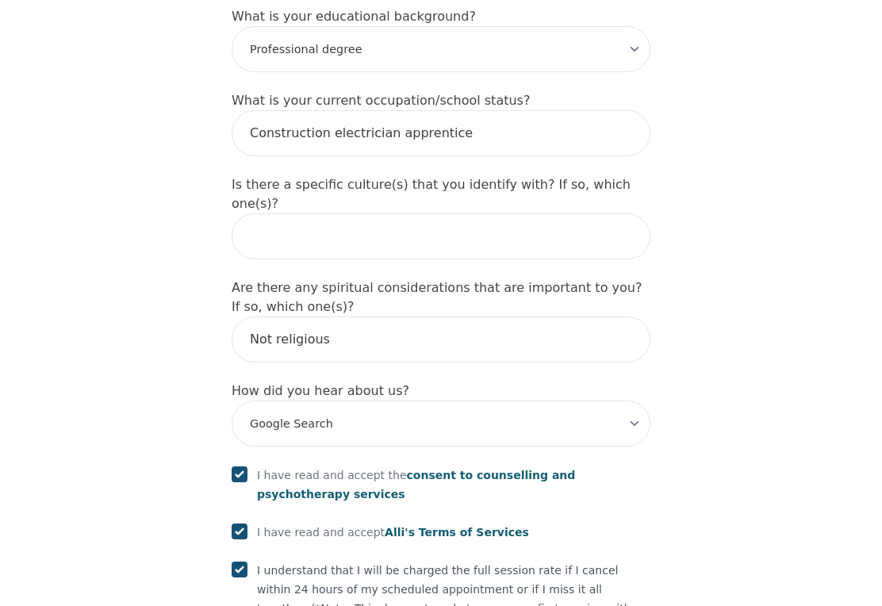
scroll to position [1640, 0]
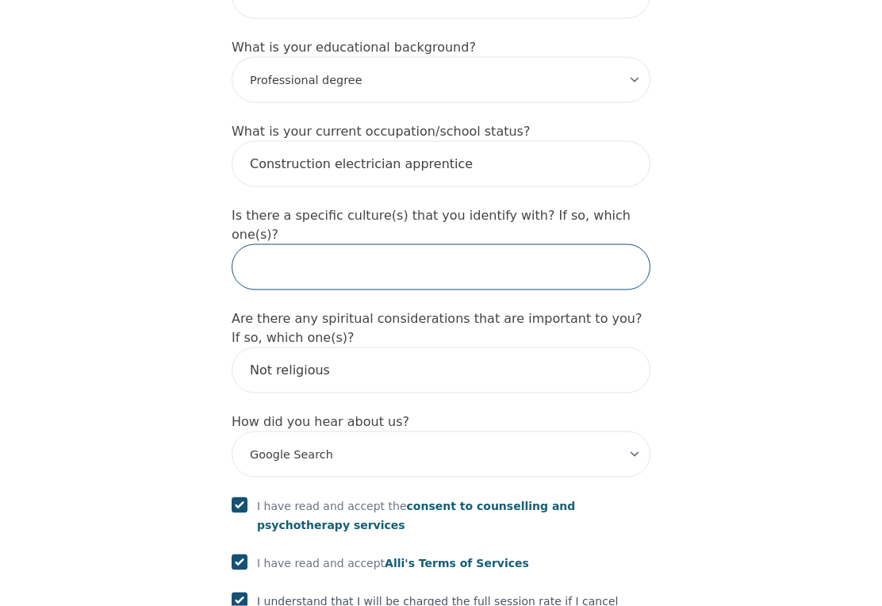
click at [268, 244] on input "text" at bounding box center [441, 267] width 419 height 46
type input "W"
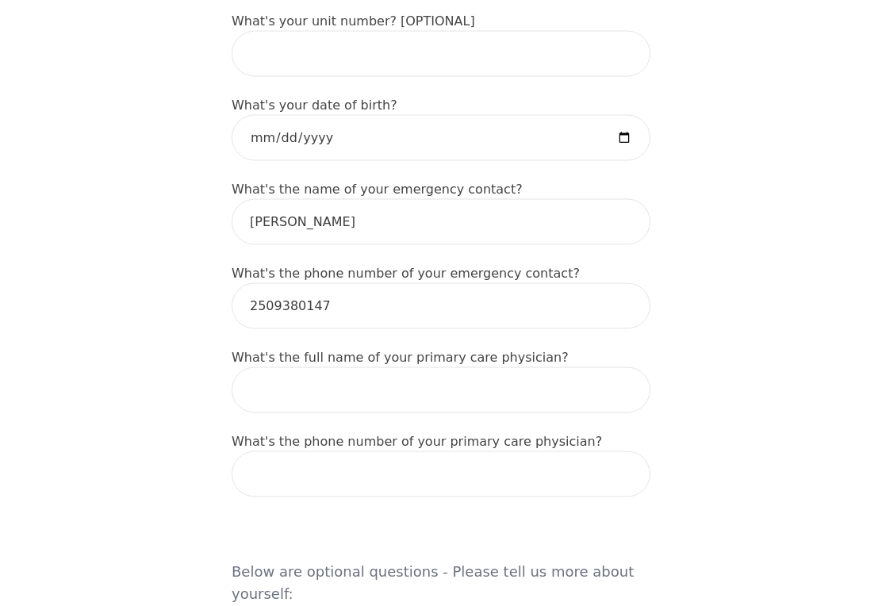
scroll to position [790, 0]
click at [252, 380] on input "text" at bounding box center [441, 389] width 419 height 46
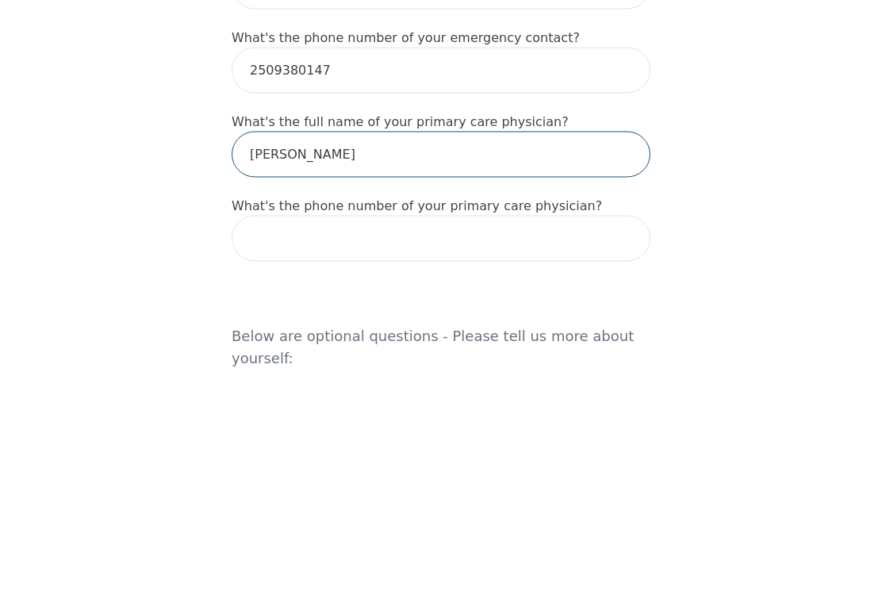
type input "[PERSON_NAME]"
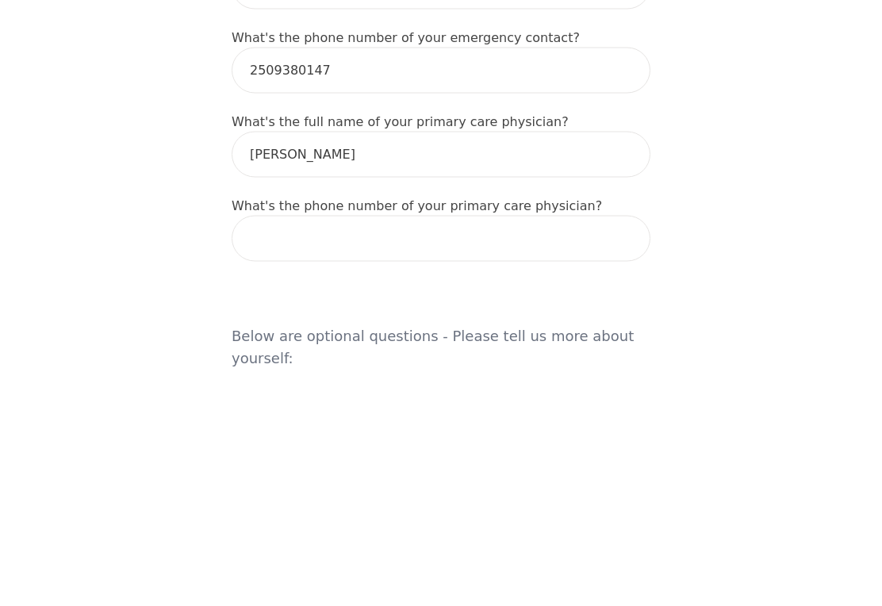
click at [296, 450] on input "tel" at bounding box center [441, 473] width 419 height 46
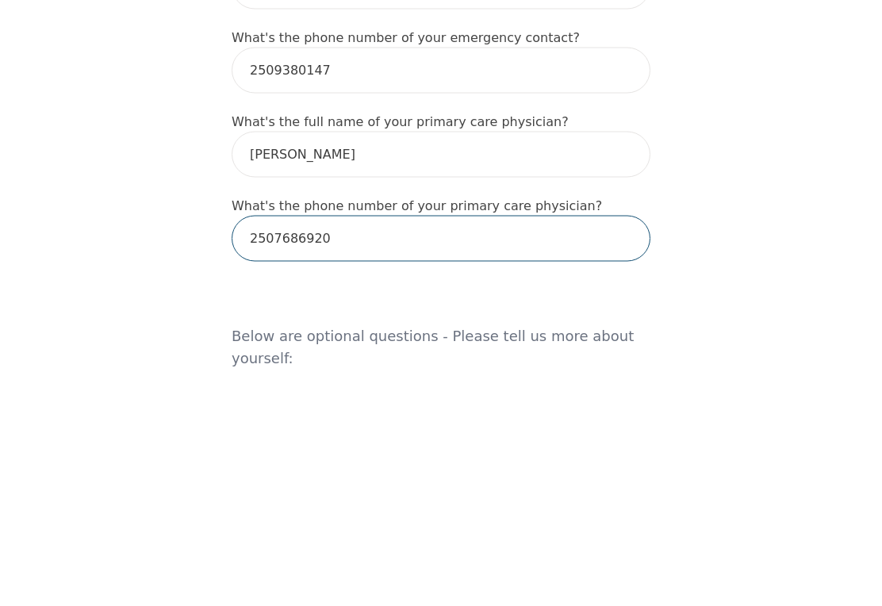
type input "2507686920"
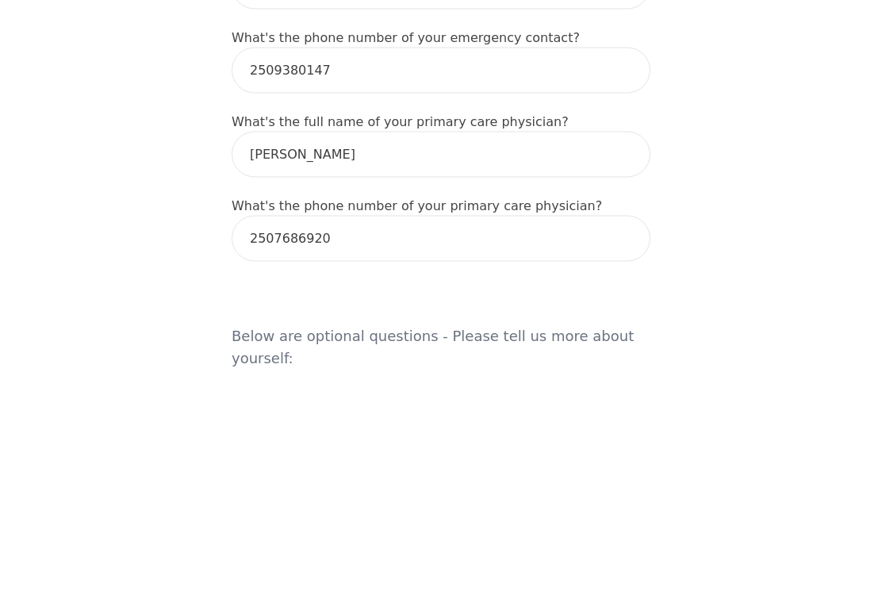
click at [111, 189] on div "Intake Assessment for [PERSON_NAME] Part 1 of 2: Tell Us About Yourself Please …" at bounding box center [441, 470] width 882 height 2393
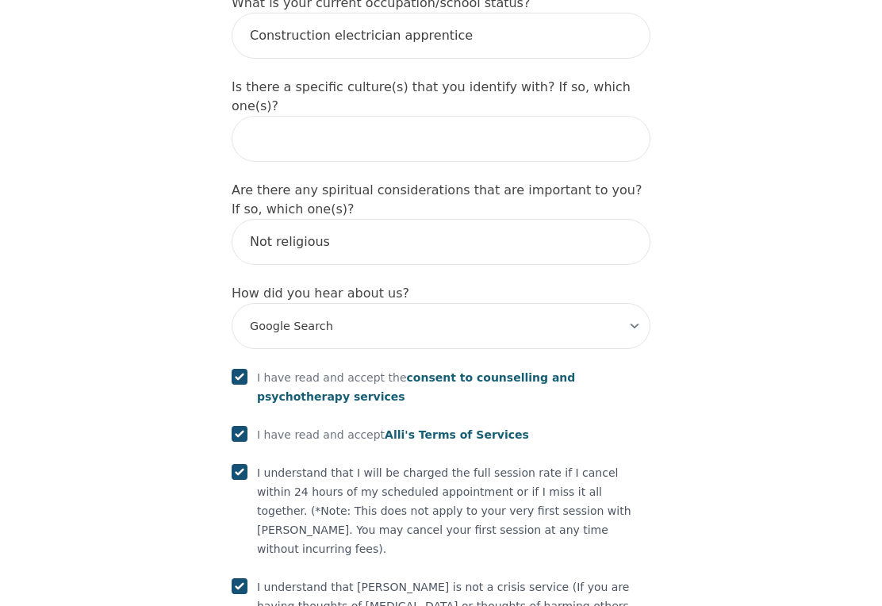
scroll to position [1809, 0]
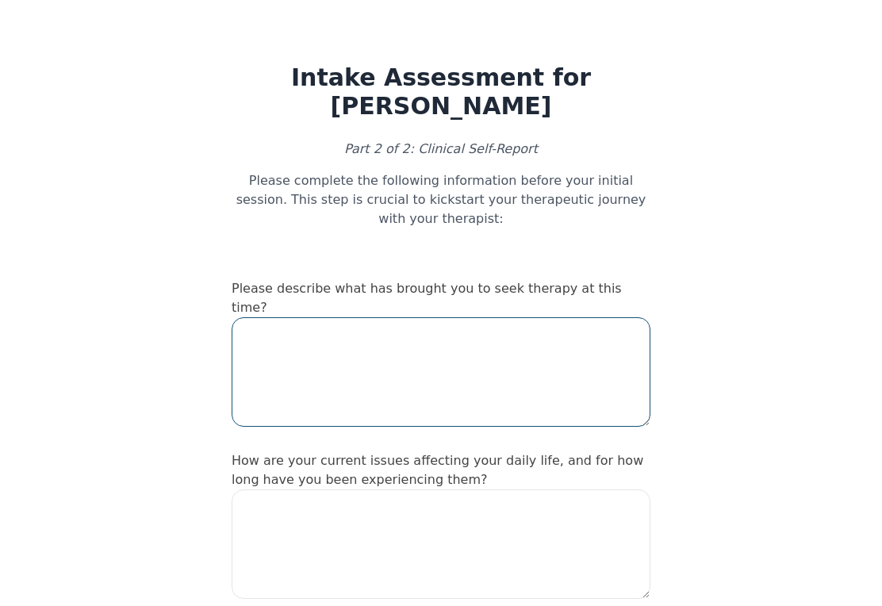
click at [339, 361] on textarea at bounding box center [441, 371] width 419 height 109
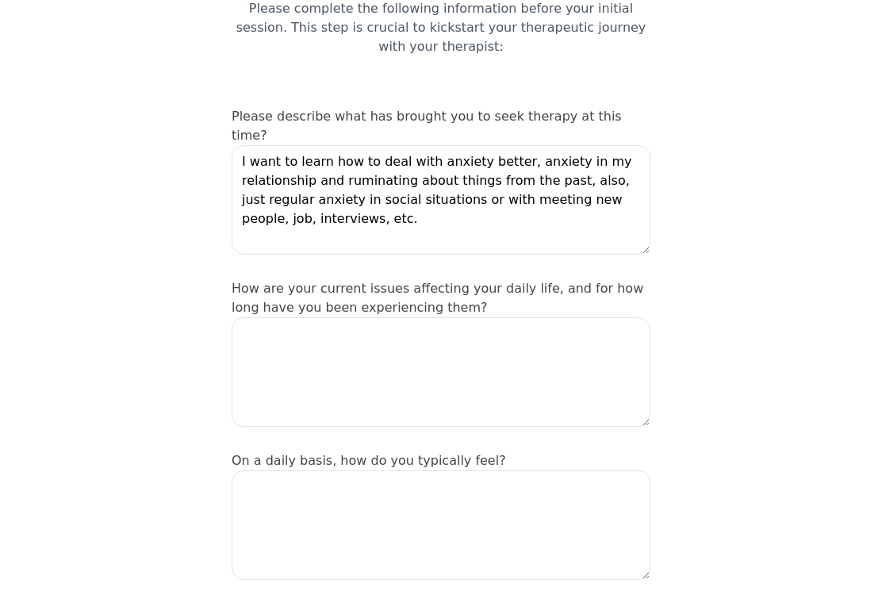
scroll to position [168, 0]
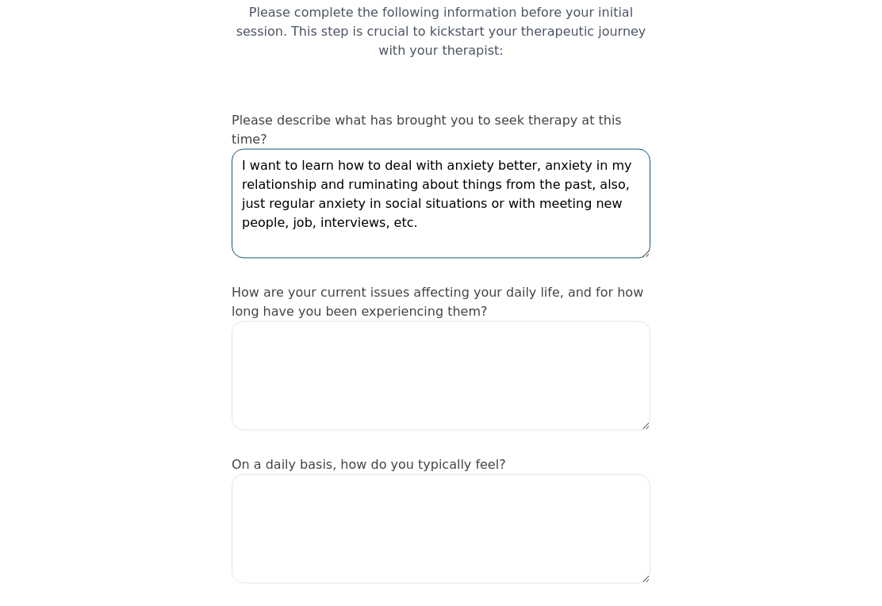
click at [428, 149] on textarea "I want to learn how to deal with anxiety better, anxiety in my relationship and…" at bounding box center [441, 203] width 419 height 109
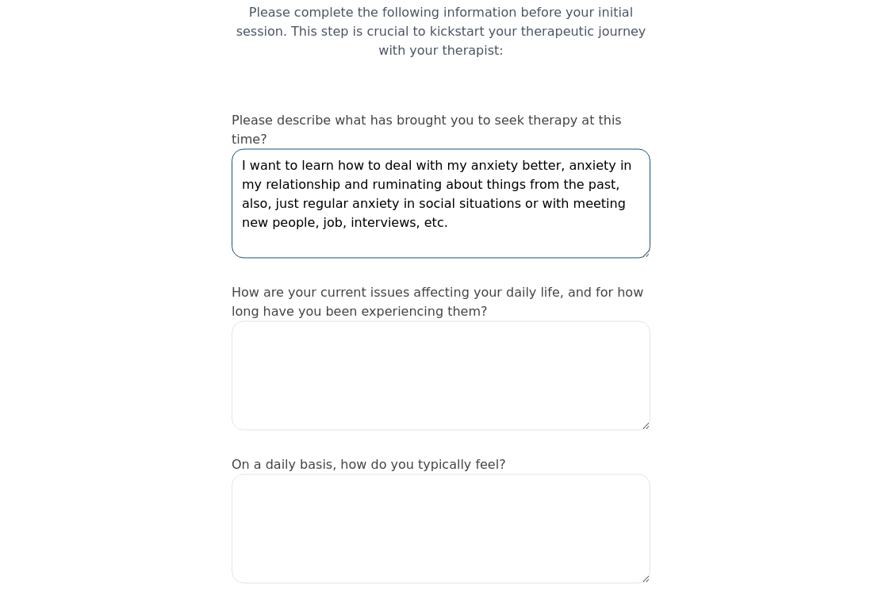
click at [243, 202] on textarea "I want to learn how to deal with my anxiety better, anxiety in my relationship …" at bounding box center [441, 203] width 419 height 109
type textarea "I want to learn how to deal with my anxiety better, anxiety in my relationship …"
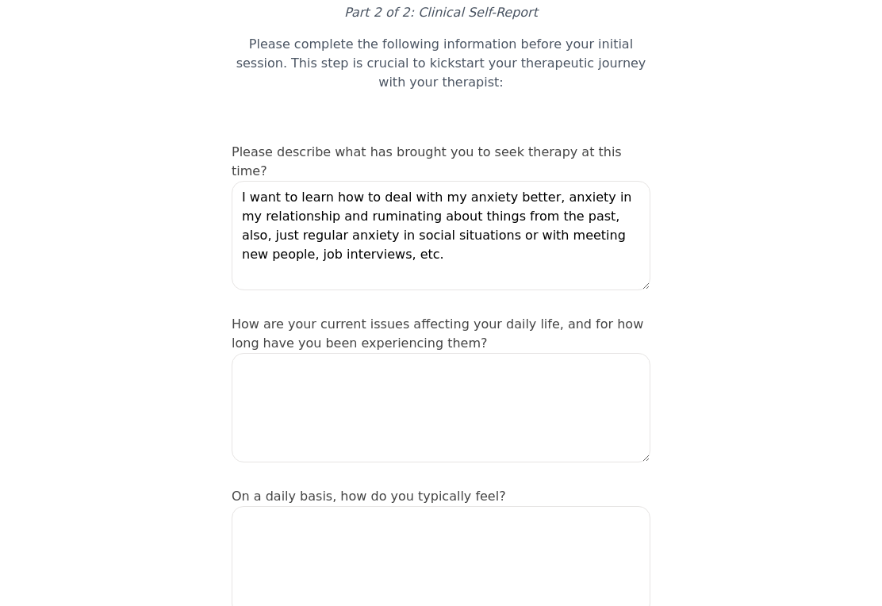
scroll to position [136, 0]
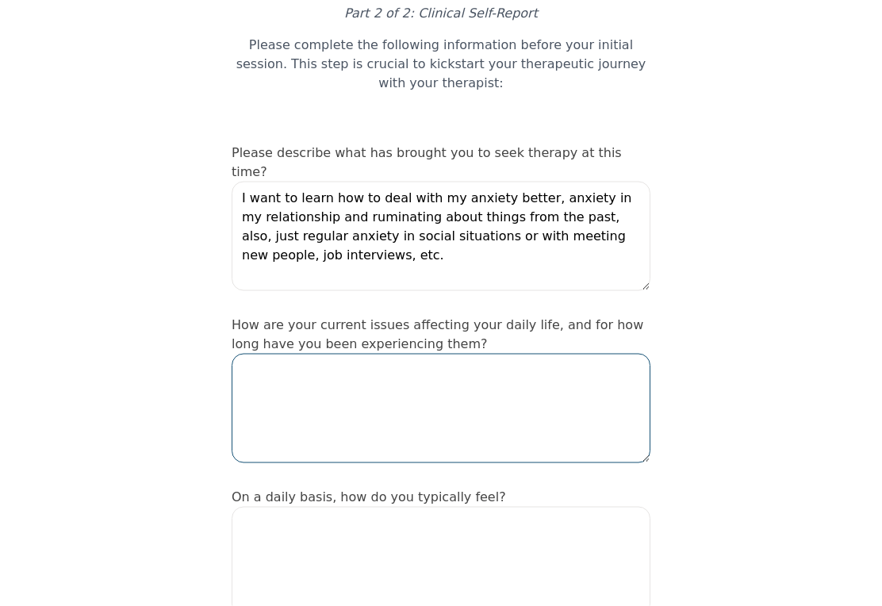
click at [285, 398] on textarea at bounding box center [441, 408] width 419 height 109
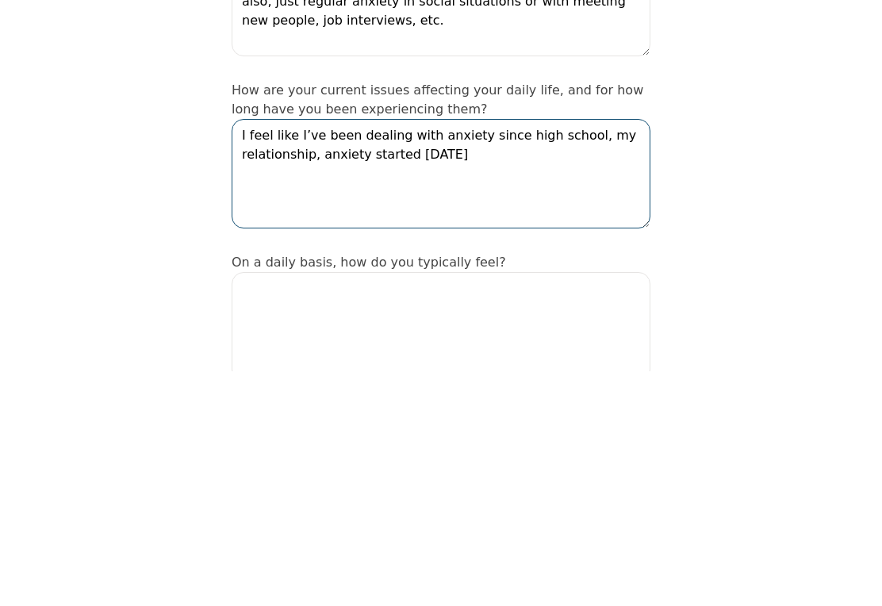
click at [326, 354] on textarea "I feel like I’ve been dealing with anxiety since high school, my relationship, …" at bounding box center [441, 408] width 419 height 109
click at [320, 354] on textarea "I feel like I’ve been dealing with anxiety since high school, my relationship, …" at bounding box center [441, 408] width 419 height 109
click at [494, 354] on textarea "I feel like I’ve been dealing with anxiety since high school, my relationship a…" at bounding box center [441, 408] width 419 height 109
click at [346, 354] on textarea "I feel like I’ve been dealing with anxiety since high school, my relationship a…" at bounding box center [441, 408] width 419 height 109
click at [381, 354] on textarea "I feel like I’ve been dealing with anxiety since high school, my relationship a…" at bounding box center [441, 408] width 419 height 109
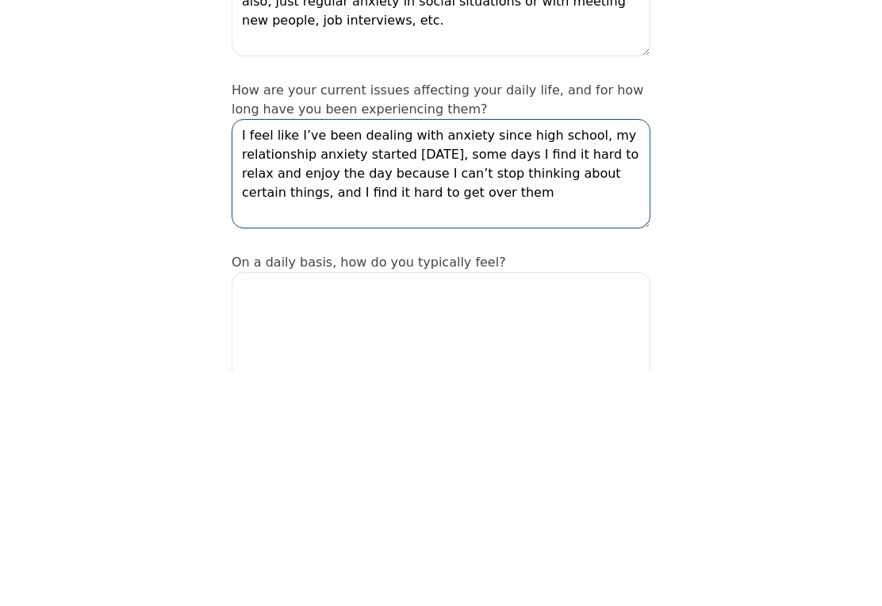
click at [286, 354] on textarea "I feel like I’ve been dealing with anxiety since high school, my relationship a…" at bounding box center [441, 408] width 419 height 109
click at [491, 354] on textarea "I feel like I’ve been dealing with anxiety since high school, my relationship a…" at bounding box center [441, 408] width 419 height 109
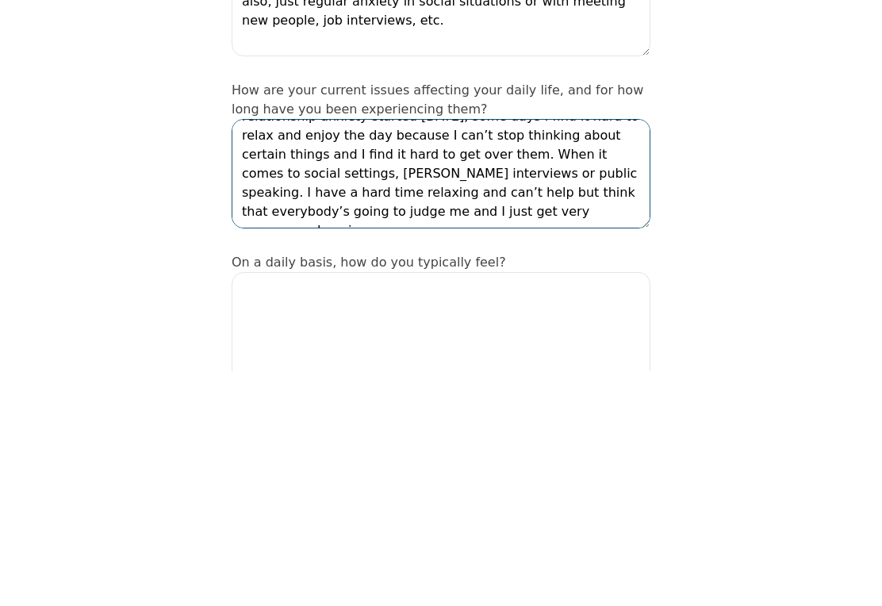
scroll to position [38, 0]
click at [287, 354] on textarea "I feel like I’ve been dealing with anxiety since high school, my relationship a…" at bounding box center [441, 408] width 419 height 109
click at [374, 354] on textarea "I feel like I’ve been dealing with anxiety since high school, my relationship a…" at bounding box center [441, 408] width 419 height 109
click at [412, 354] on textarea "I feel like I’ve been dealing with anxiety since high school, my relationship a…" at bounding box center [441, 408] width 419 height 109
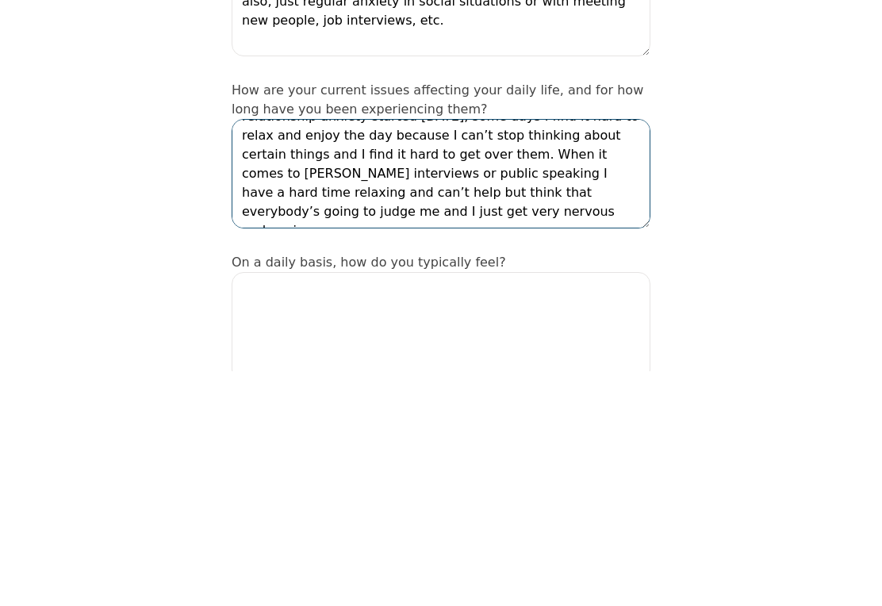
click at [373, 354] on textarea "I feel like I’ve been dealing with anxiety since high school, my relationship a…" at bounding box center [441, 408] width 419 height 109
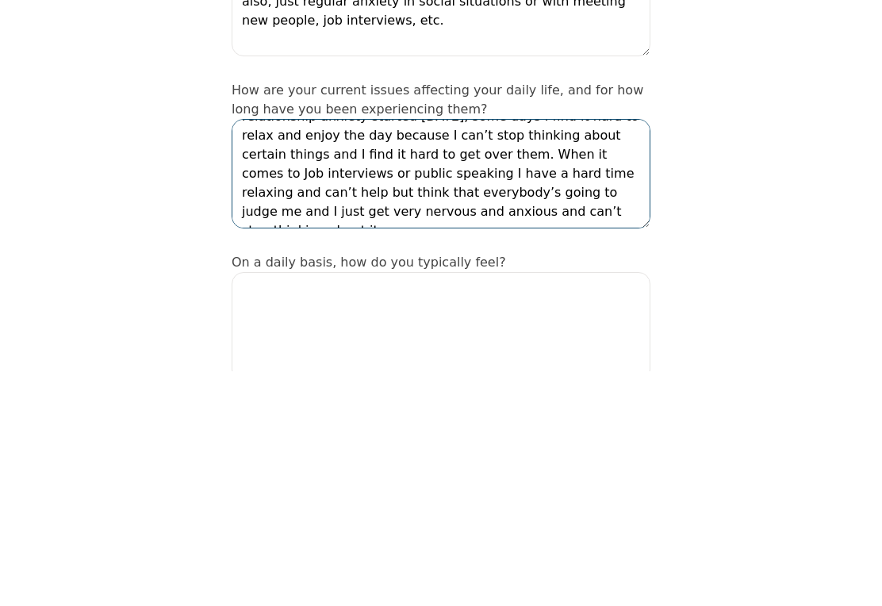
scroll to position [136, 0]
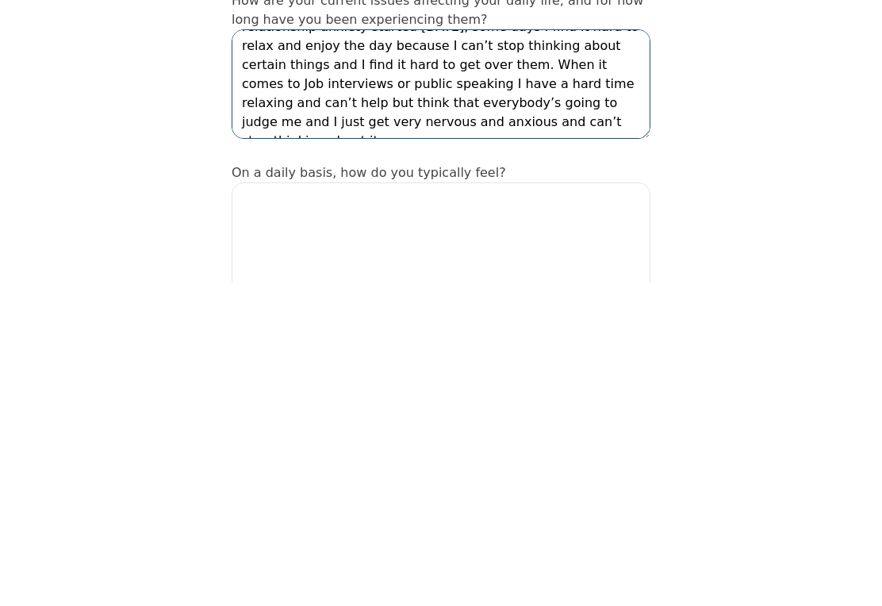
type textarea "I feel like I’ve been dealing with anxiety since high school, my relationship a…"
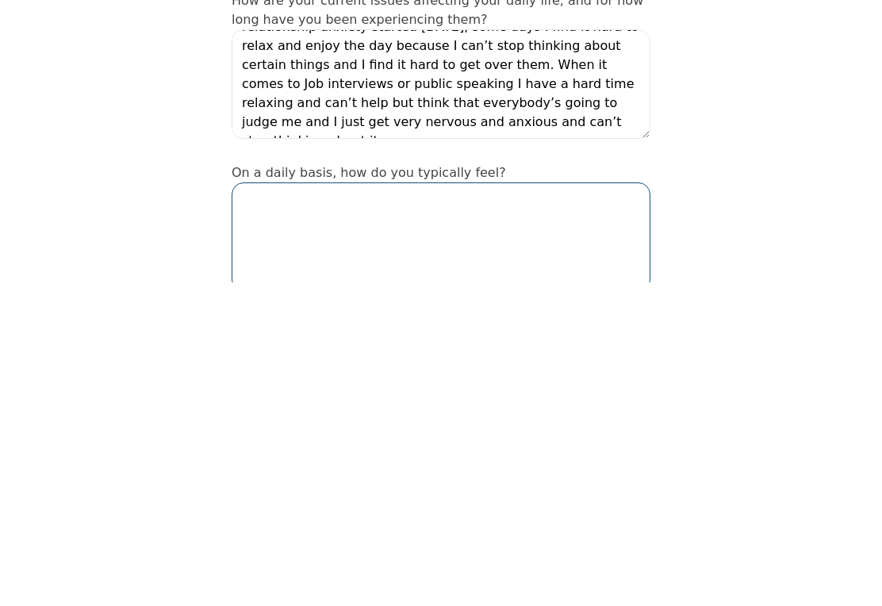
click at [248, 506] on textarea at bounding box center [441, 560] width 419 height 109
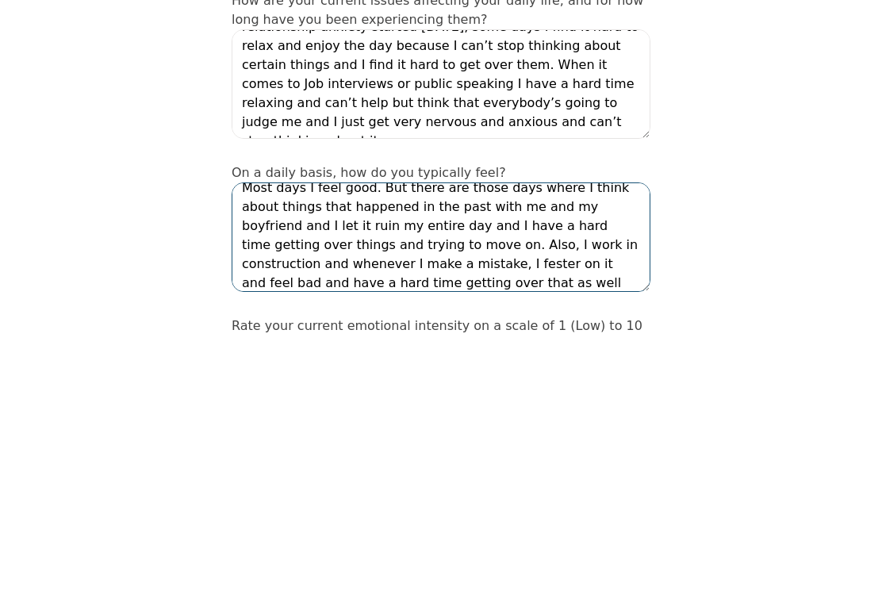
scroll to position [11, 0]
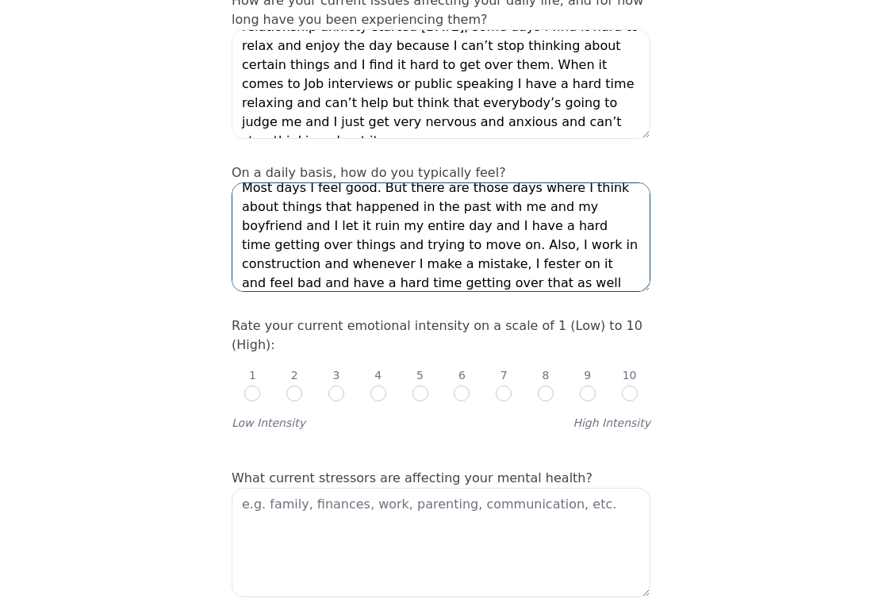
click at [293, 270] on textarea "Most days I feel good. But there are those days where I think about things that…" at bounding box center [441, 236] width 419 height 109
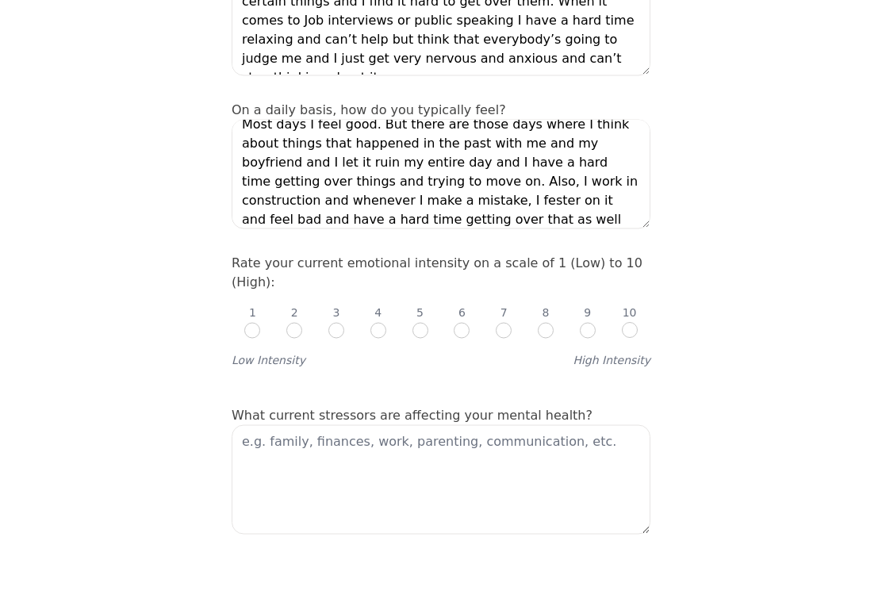
scroll to position [522, 0]
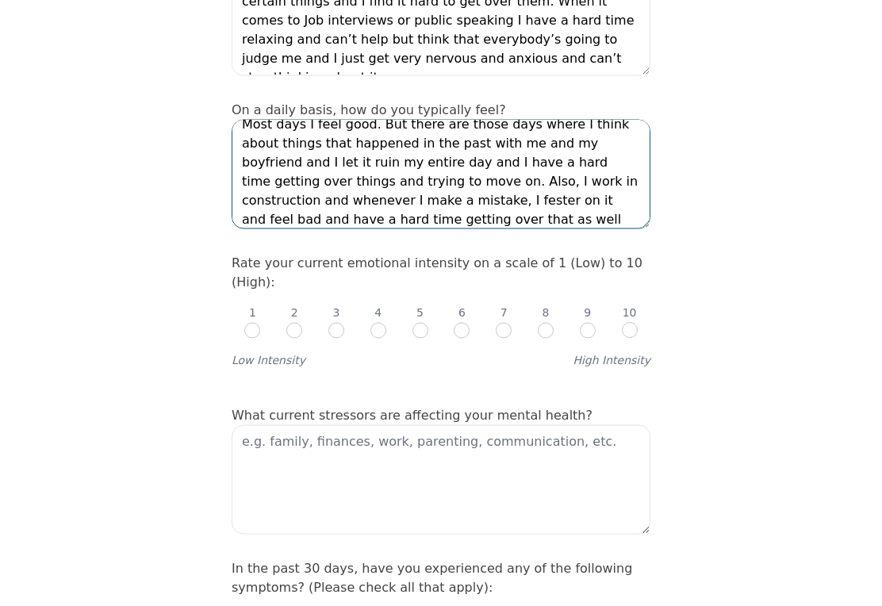
type textarea "Most days I feel good. But there are those days where I think about things that…"
click at [348, 292] on div "1 2 3 4 5 6 7 8 9 10" at bounding box center [441, 316] width 419 height 48
click at [376, 322] on input "radio" at bounding box center [378, 330] width 16 height 16
radio input "true"
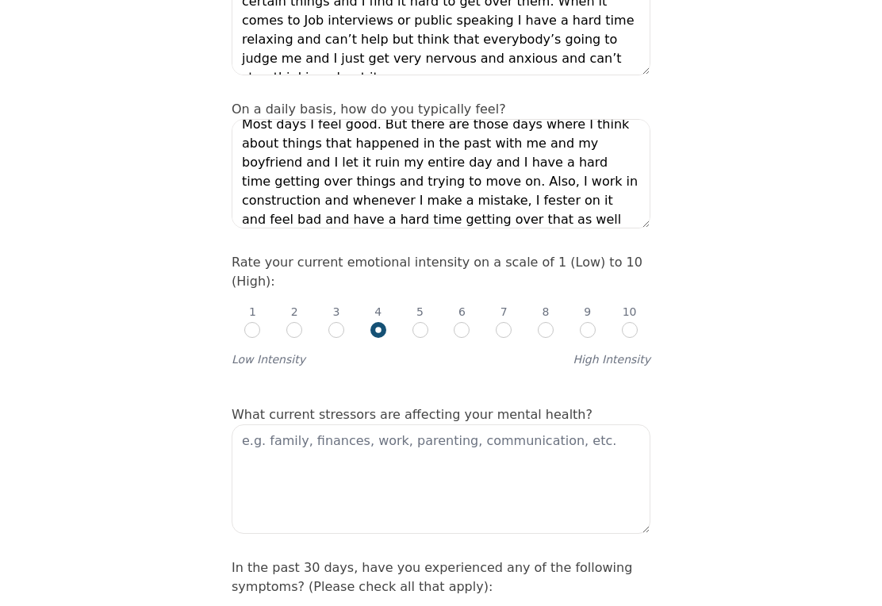
click at [343, 322] on input "radio" at bounding box center [336, 330] width 16 height 16
radio input "true"
click at [381, 322] on input "radio" at bounding box center [378, 330] width 16 height 16
radio input "true"
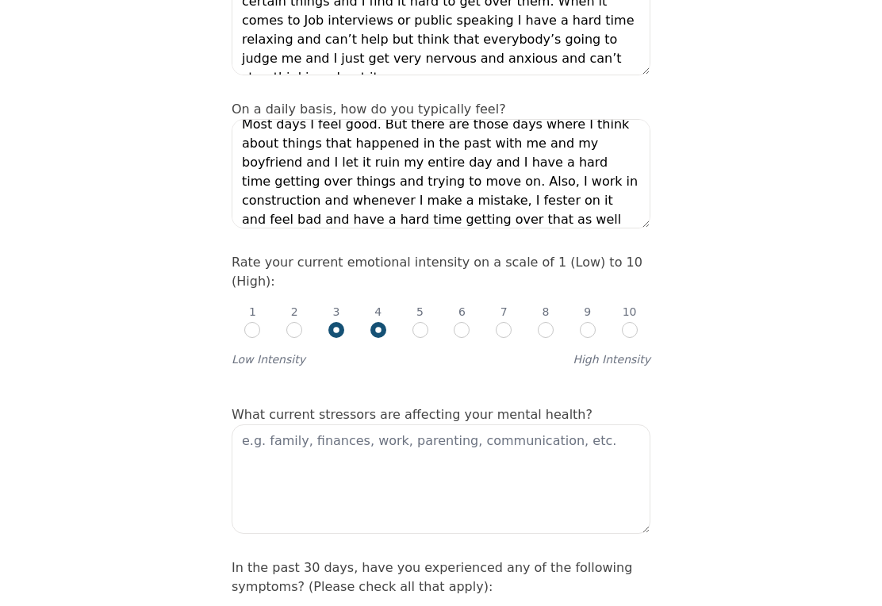
radio input "false"
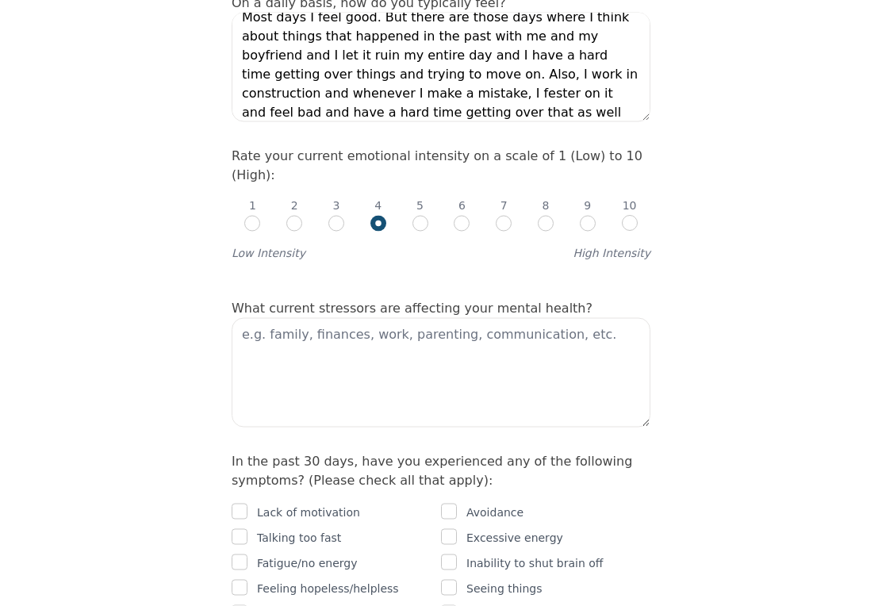
scroll to position [634, 0]
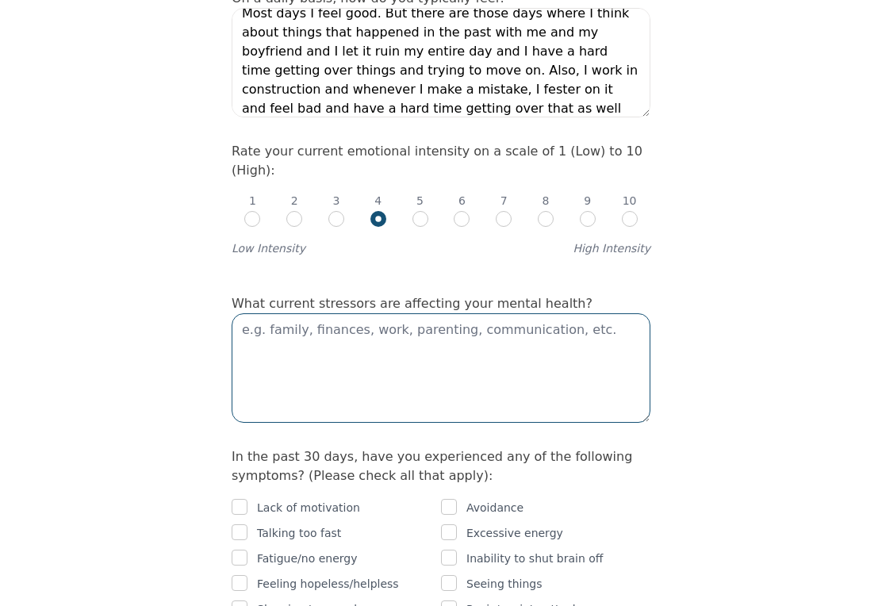
click at [352, 347] on textarea at bounding box center [441, 367] width 419 height 109
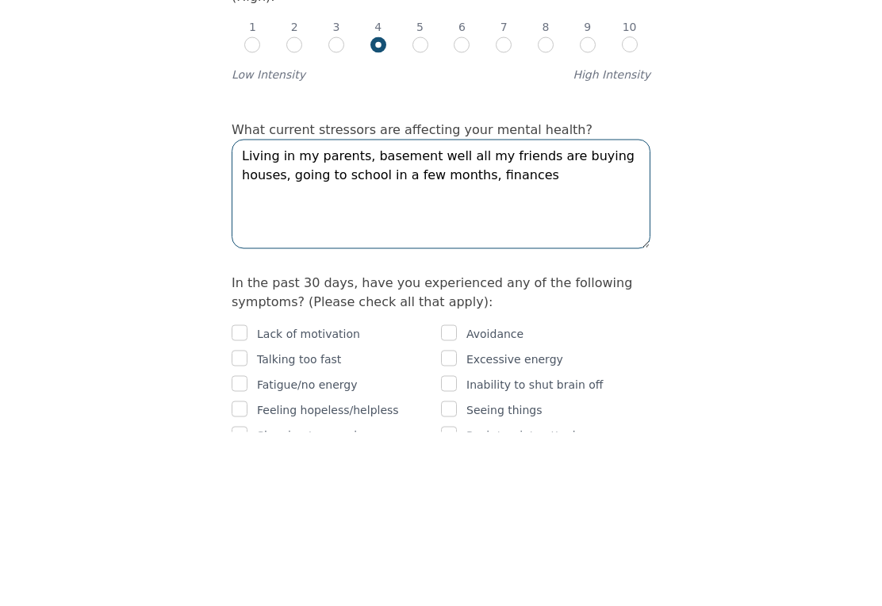
click at [361, 313] on textarea "Living in my parents, basement well all my friends are buying houses, going to …" at bounding box center [441, 367] width 419 height 109
click at [442, 313] on textarea "Living in my parents basement well all my friends are buying houses, going to s…" at bounding box center [441, 367] width 419 height 109
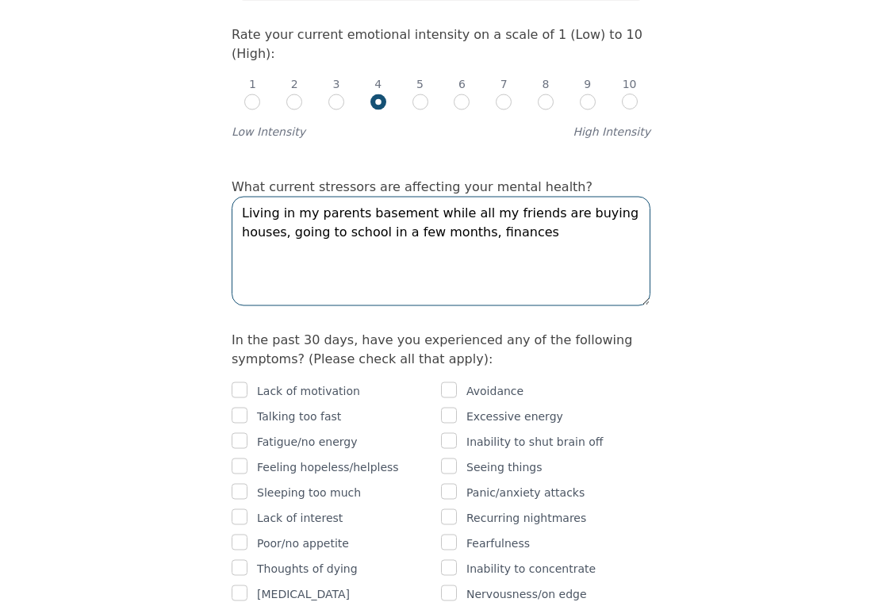
click at [530, 204] on textarea "Living in my parents basement while all my friends are buying houses, going to …" at bounding box center [441, 251] width 419 height 109
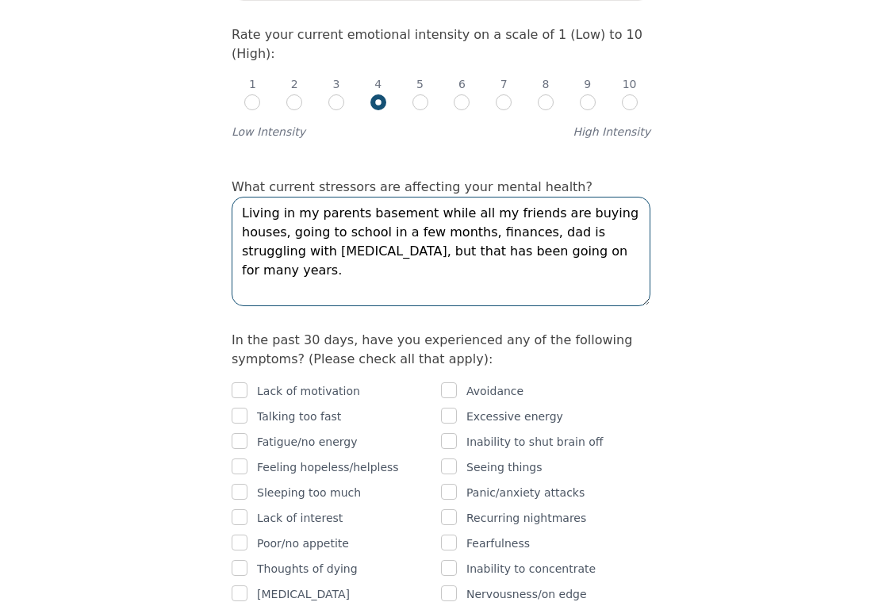
type textarea "Living in my parents basement while all my friends are buying houses, going to …"
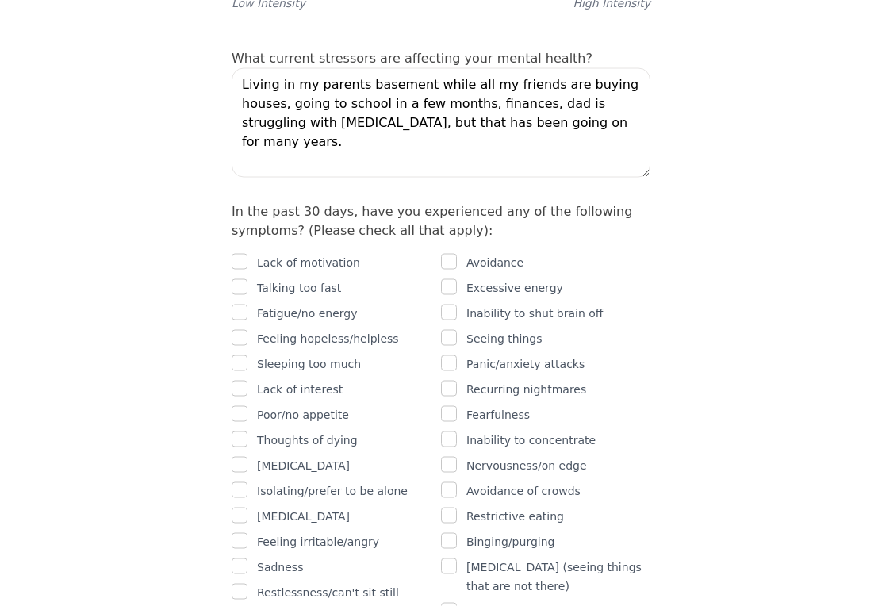
scroll to position [880, 0]
click at [241, 304] on input "checkbox" at bounding box center [240, 312] width 16 height 16
checkbox input "true"
click at [239, 329] on input "checkbox" at bounding box center [240, 337] width 16 height 16
checkbox input "true"
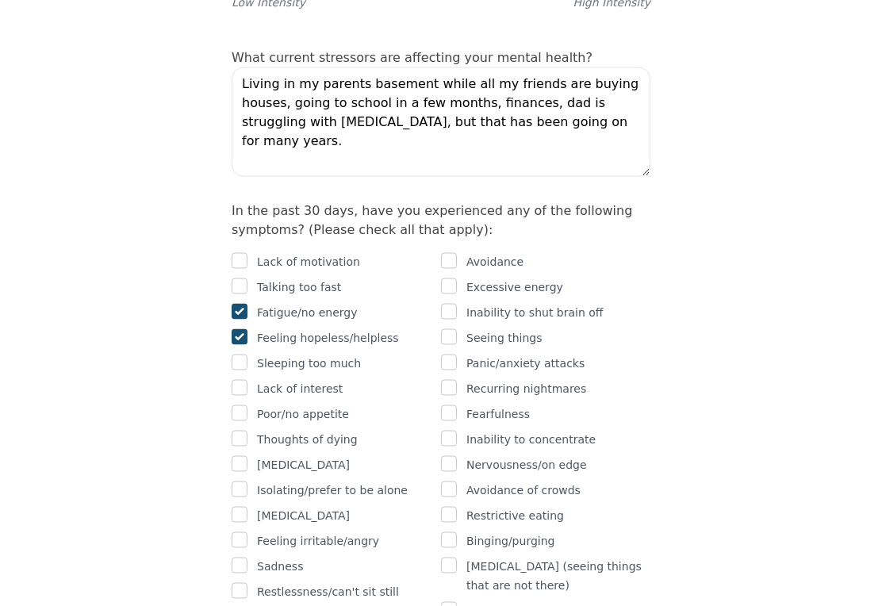
click at [452, 304] on input "checkbox" at bounding box center [449, 312] width 16 height 16
checkbox input "true"
click at [243, 354] on input "checkbox" at bounding box center [240, 362] width 16 height 16
checkbox input "true"
click at [243, 380] on input "checkbox" at bounding box center [240, 388] width 16 height 16
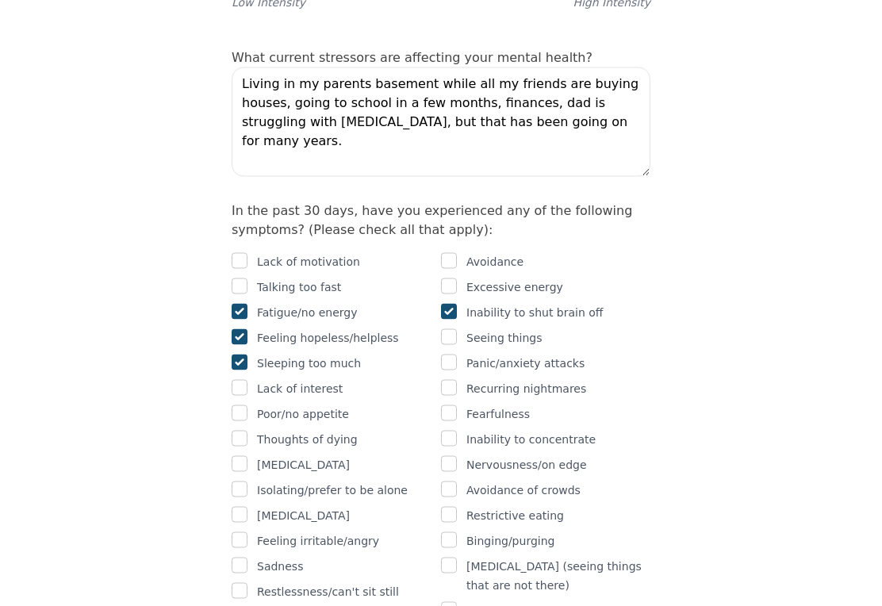
checkbox input "true"
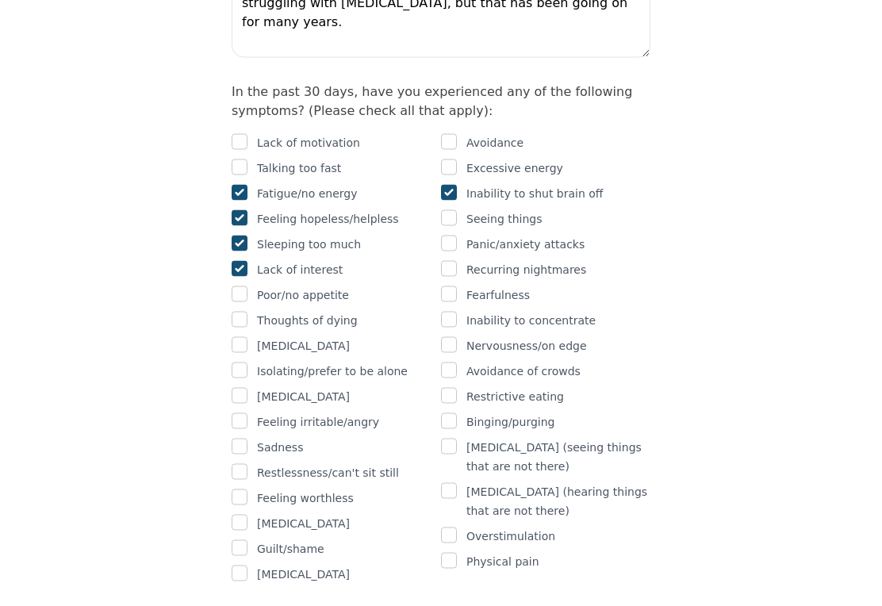
scroll to position [1000, 0]
click at [449, 526] on input "checkbox" at bounding box center [449, 534] width 16 height 16
checkbox input "true"
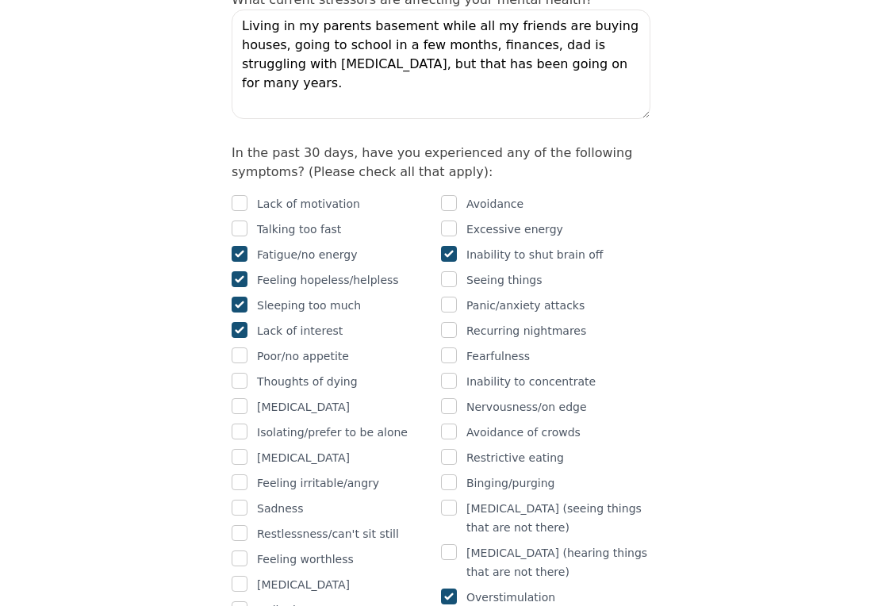
scroll to position [929, 0]
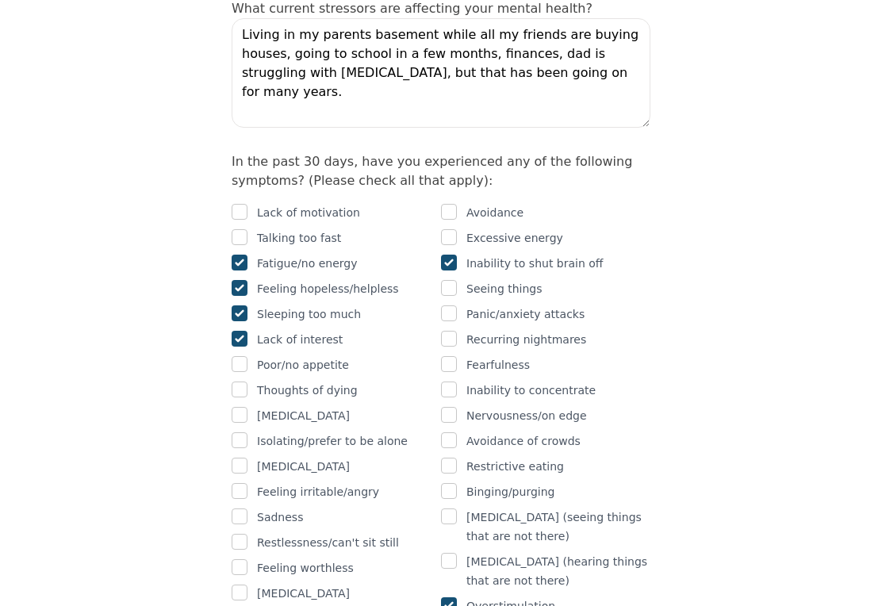
click at [236, 280] on input "checkbox" at bounding box center [240, 288] width 16 height 16
checkbox input "false"
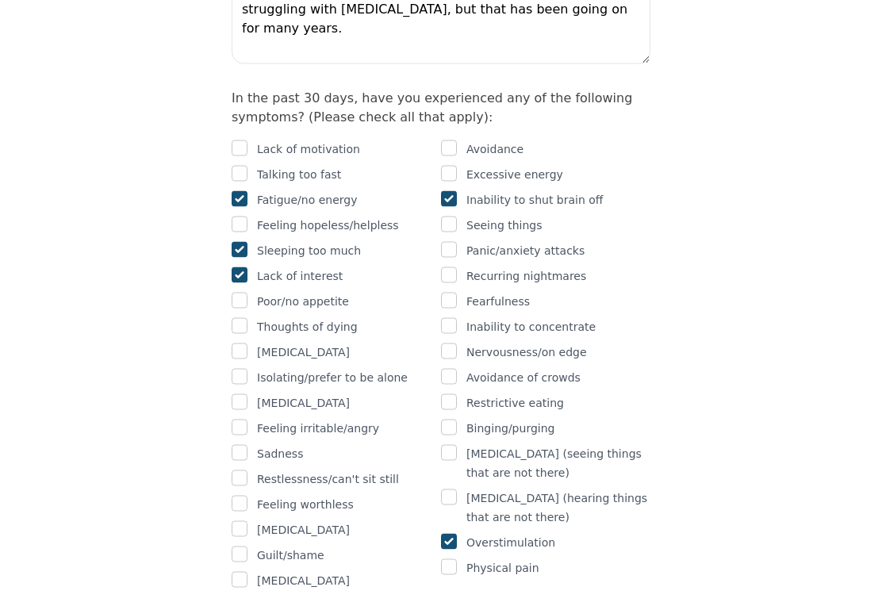
scroll to position [999, 0]
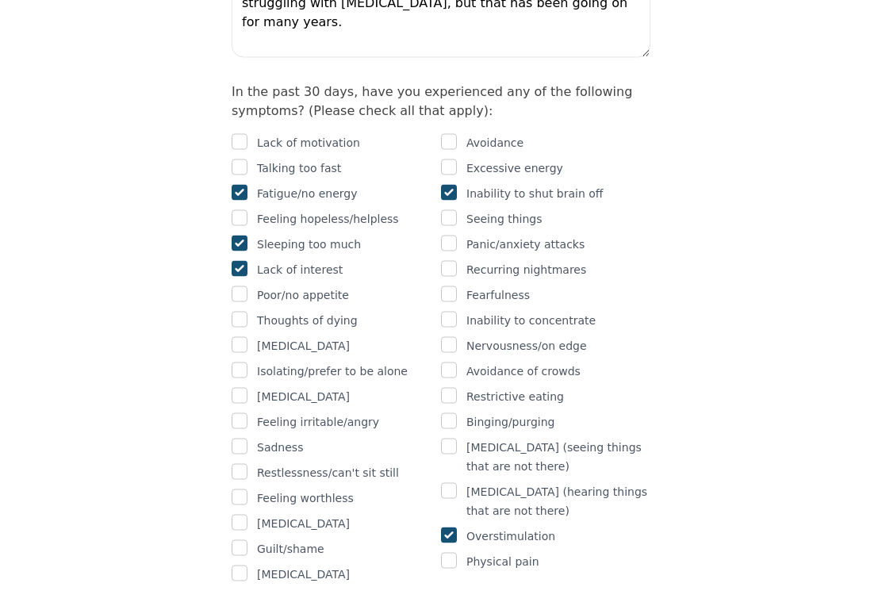
click at [453, 312] on input "checkbox" at bounding box center [449, 320] width 16 height 16
checkbox input "true"
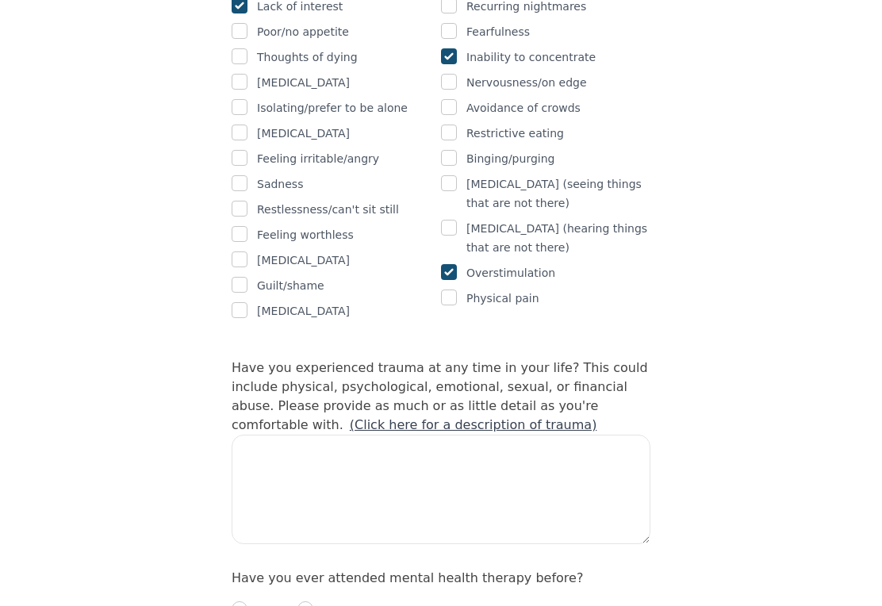
scroll to position [1257, 0]
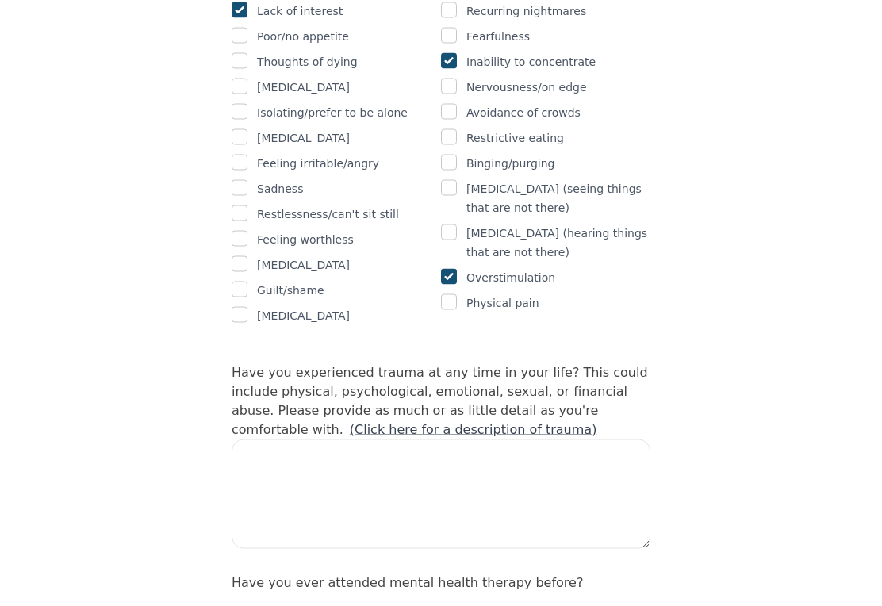
click at [246, 281] on input "checkbox" at bounding box center [240, 289] width 16 height 16
checkbox input "true"
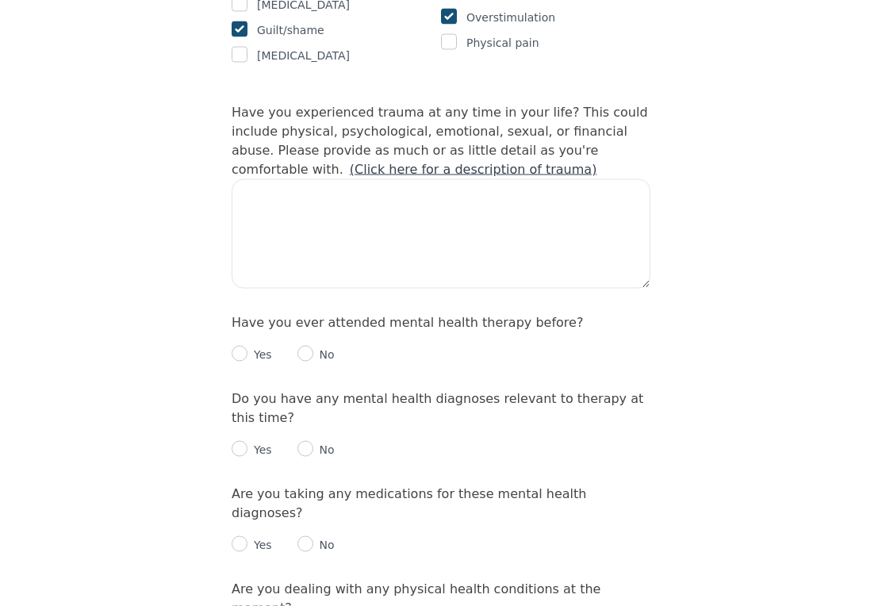
scroll to position [1518, 0]
click at [304, 345] on input "radio" at bounding box center [305, 353] width 16 height 16
radio input "true"
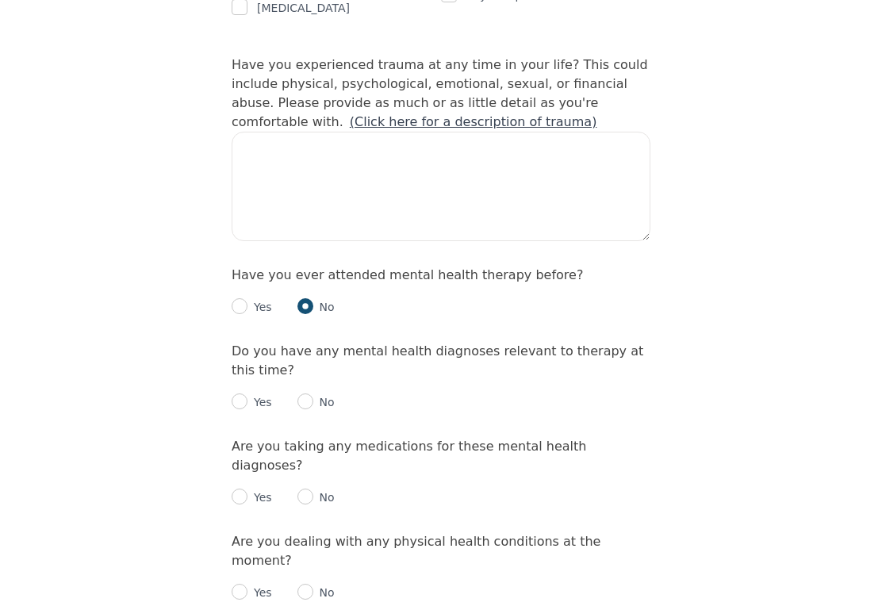
scroll to position [1599, 0]
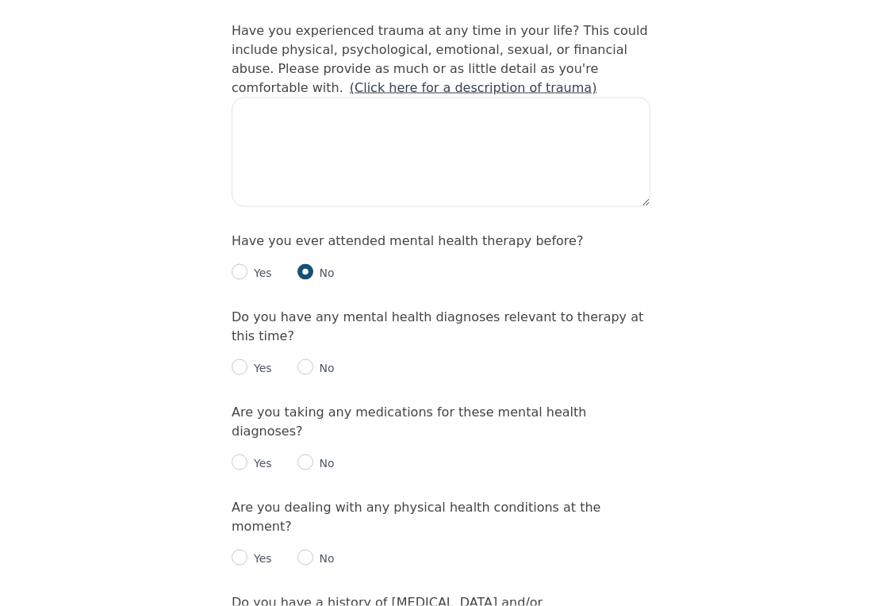
click at [317, 360] on p "No" at bounding box center [323, 368] width 21 height 16
click at [311, 359] on input "radio" at bounding box center [305, 367] width 16 height 16
radio input "true"
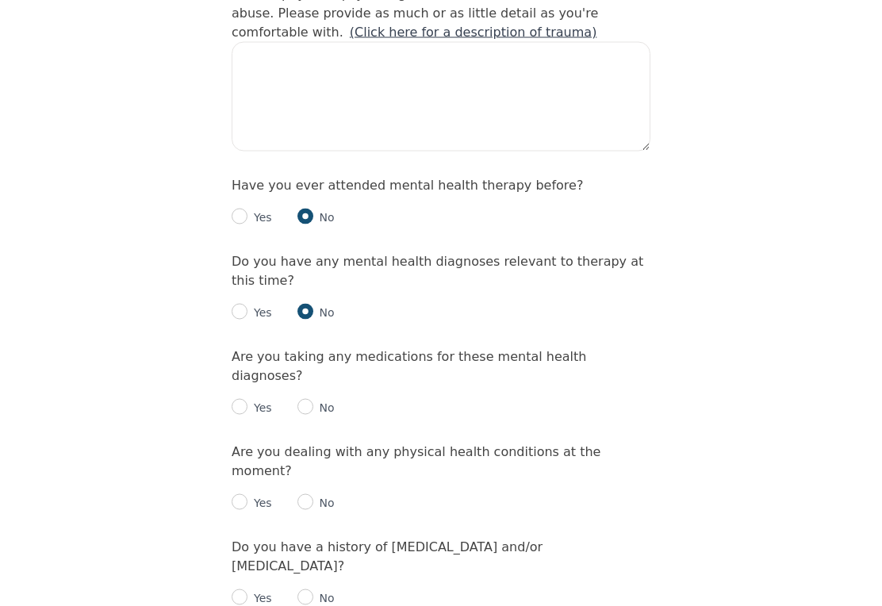
scroll to position [1690, 0]
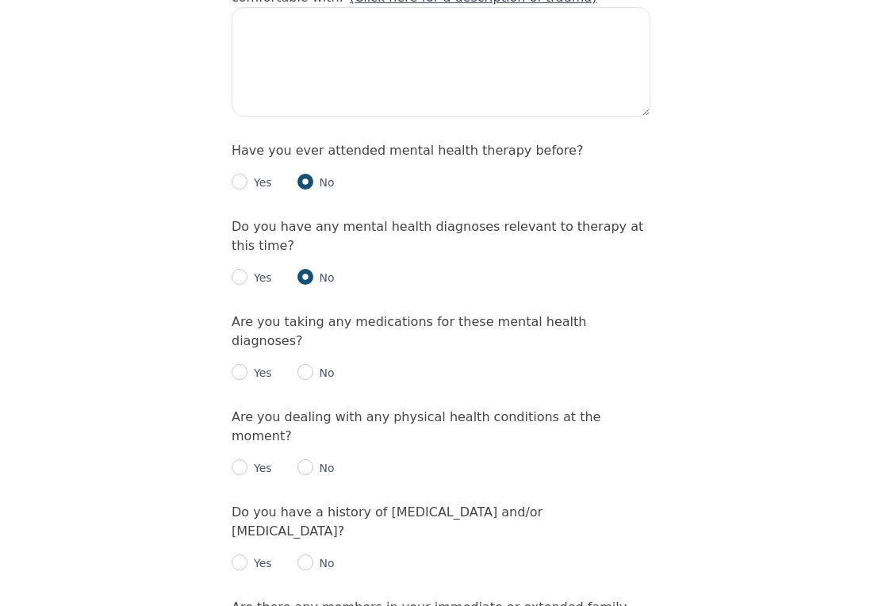
click at [306, 364] on input "radio" at bounding box center [305, 372] width 16 height 16
radio input "true"
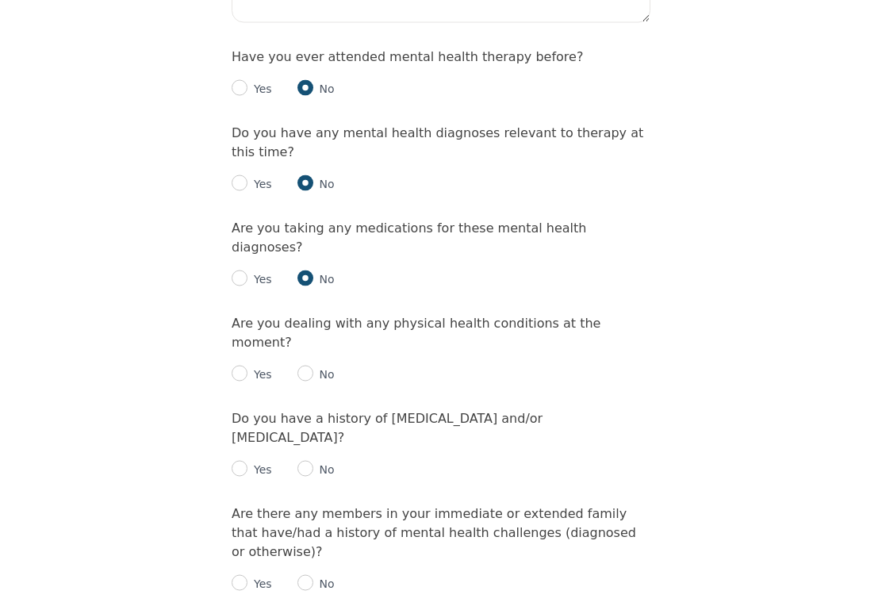
scroll to position [1784, 0]
click at [311, 365] on input "radio" at bounding box center [305, 373] width 16 height 16
radio input "true"
click at [306, 460] on input "radio" at bounding box center [305, 468] width 16 height 16
radio input "true"
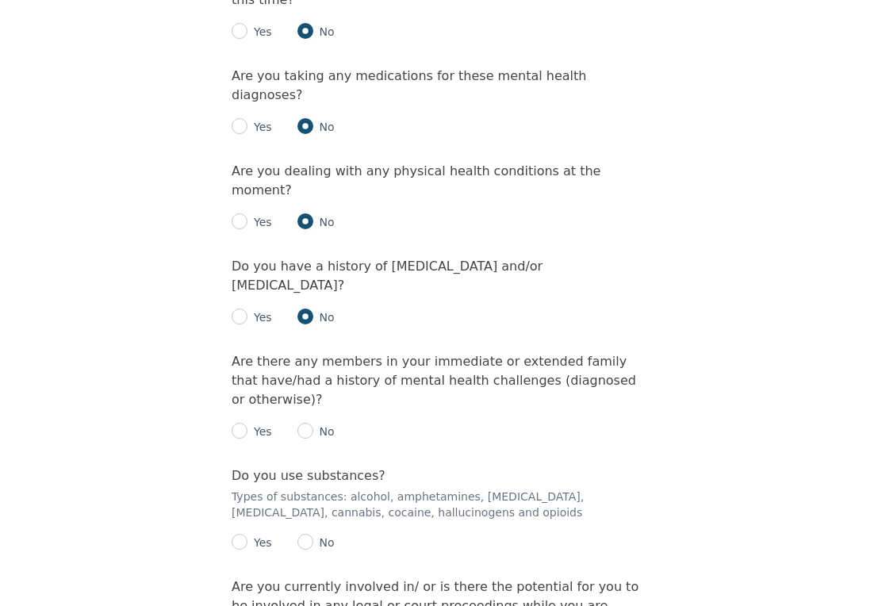
scroll to position [1947, 0]
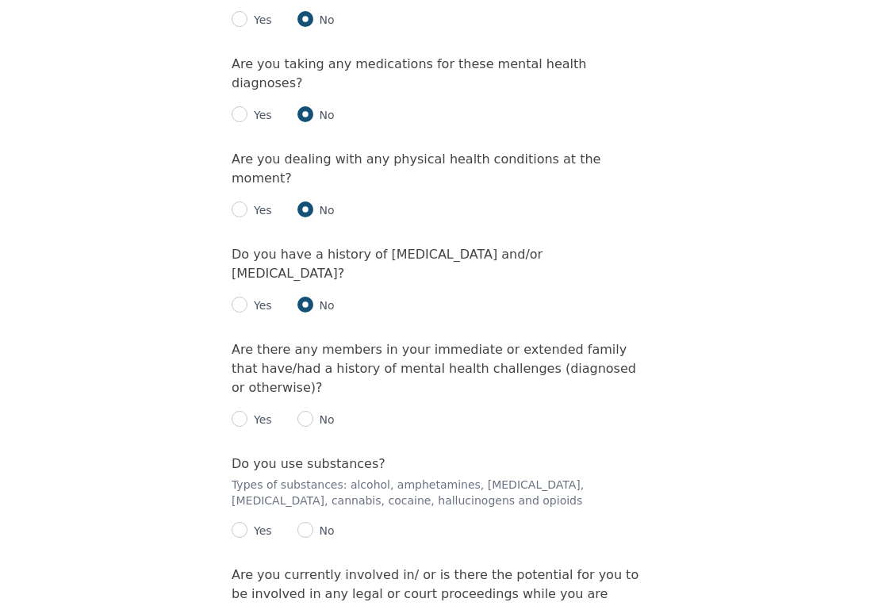
click at [246, 411] on input "radio" at bounding box center [240, 419] width 16 height 16
radio input "true"
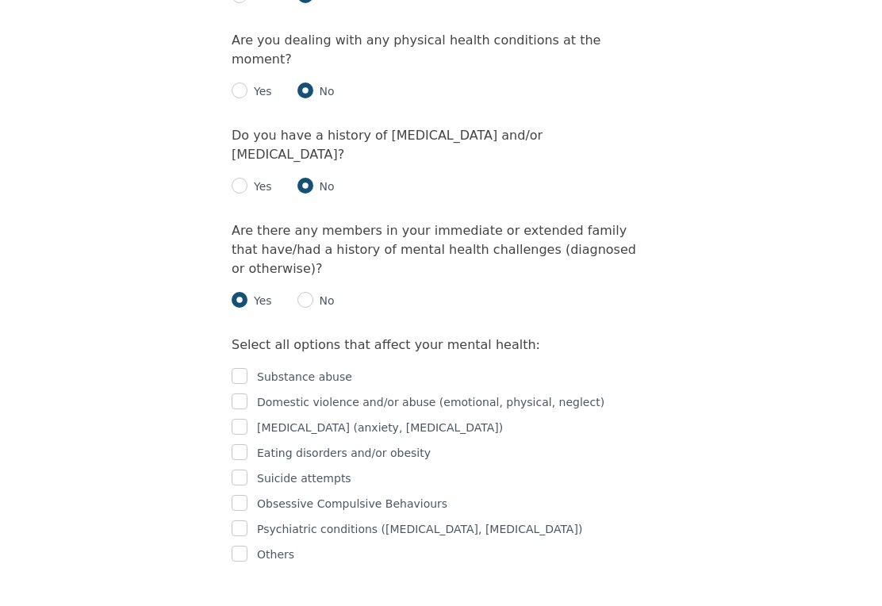
scroll to position [2069, 0]
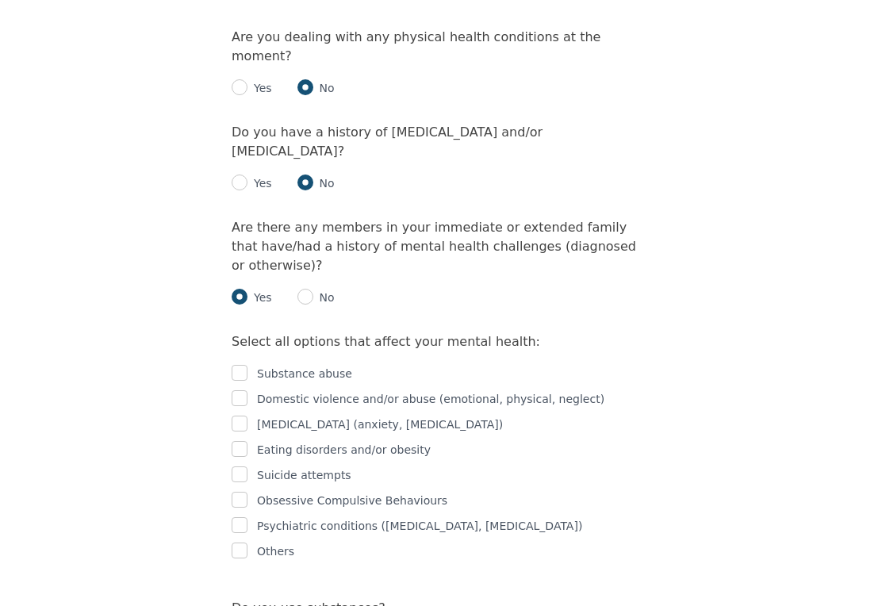
click at [235, 365] on input "checkbox" at bounding box center [240, 373] width 16 height 16
checkbox input "true"
click at [247, 415] on input "checkbox" at bounding box center [240, 423] width 16 height 16
checkbox input "true"
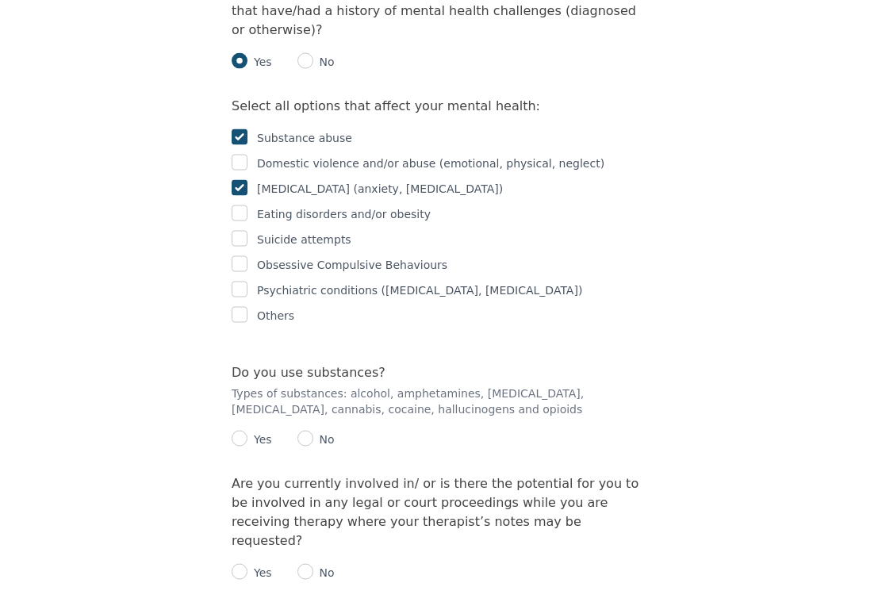
scroll to position [2312, 0]
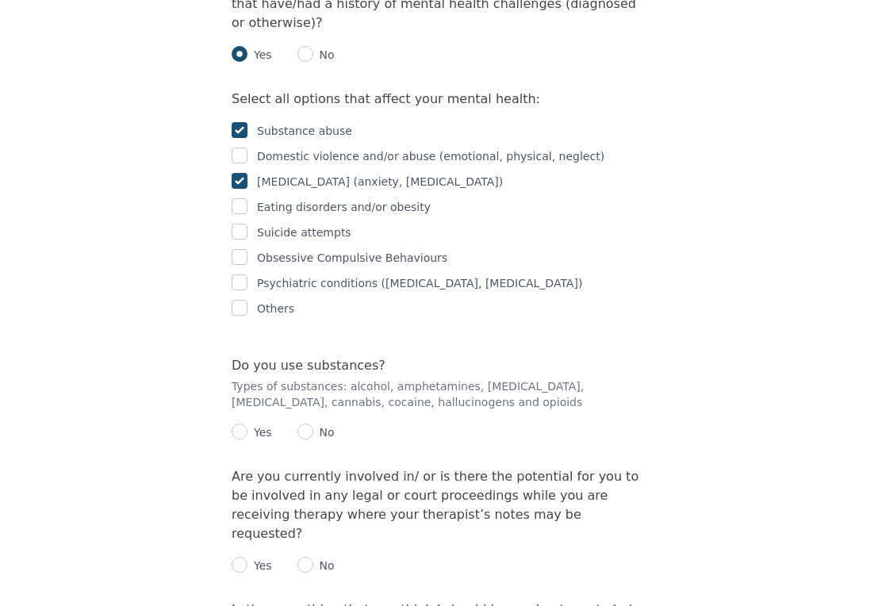
click at [312, 423] on input "radio" at bounding box center [305, 431] width 16 height 16
radio input "true"
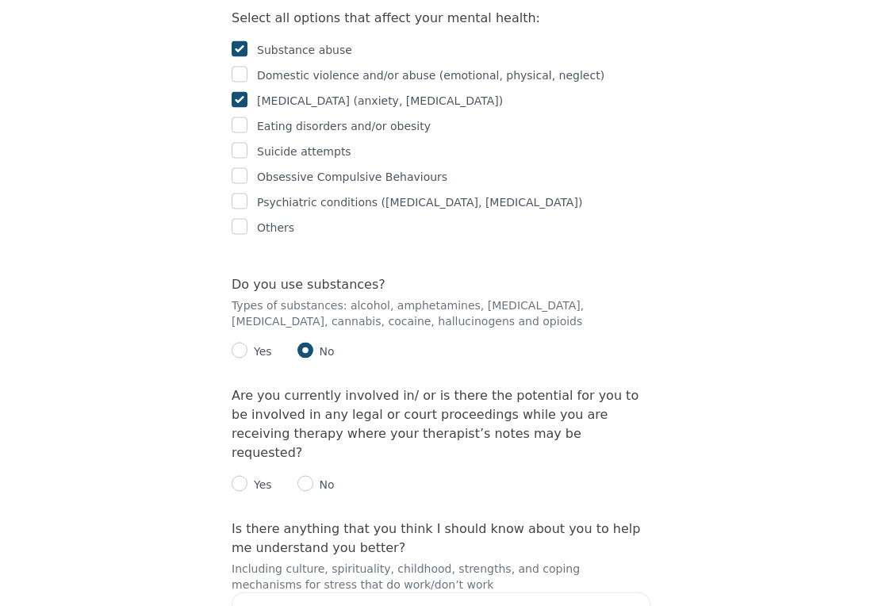
scroll to position [2394, 0]
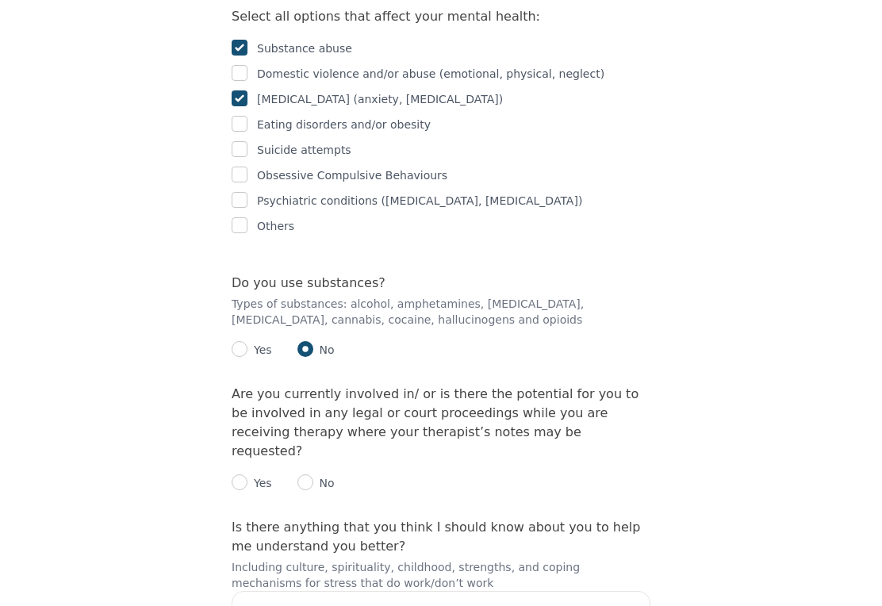
click at [308, 474] on input "radio" at bounding box center [305, 482] width 16 height 16
radio input "true"
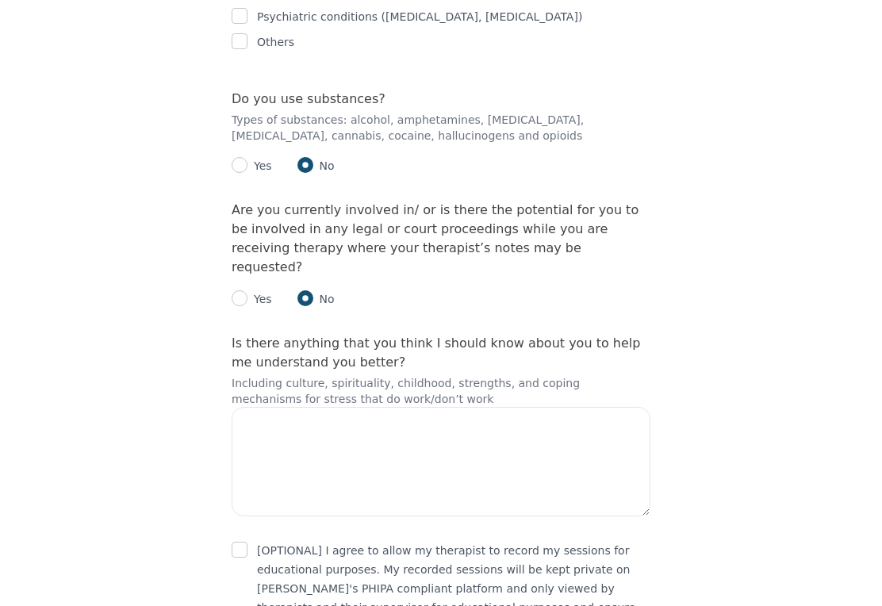
scroll to position [2597, 0]
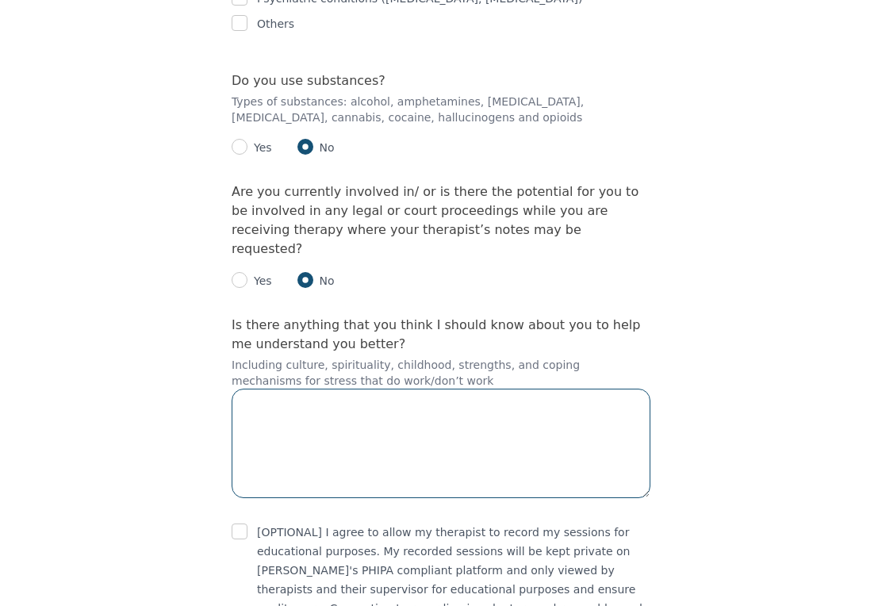
click at [304, 389] on textarea at bounding box center [441, 443] width 419 height 109
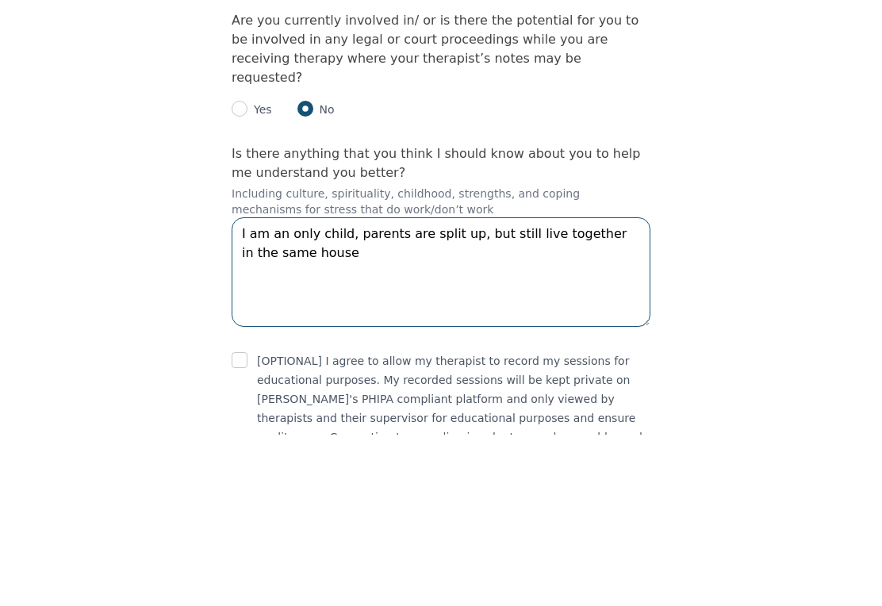
click at [471, 389] on textarea "I am an only child, parents are split up, but still live together in the same h…" at bounding box center [441, 443] width 419 height 109
click at [330, 389] on textarea "I am an only child, parents are split up but still live together in the same ho…" at bounding box center [441, 443] width 419 height 109
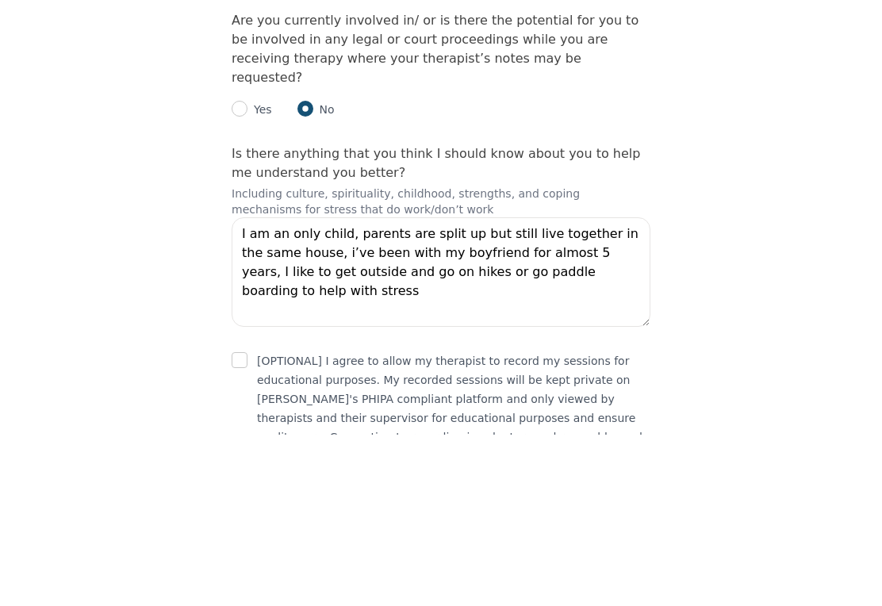
scroll to position [2601, 0]
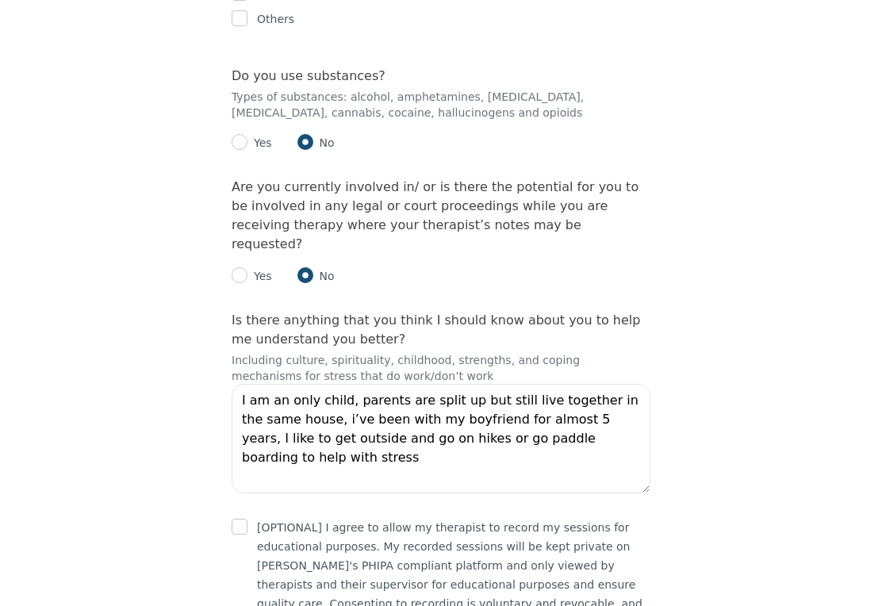
type textarea "I am an only child, parents are split up but still live together in the same ho…"
click at [245, 519] on input "checkbox" at bounding box center [240, 527] width 16 height 16
checkbox input "true"
